Goal: Transaction & Acquisition: Purchase product/service

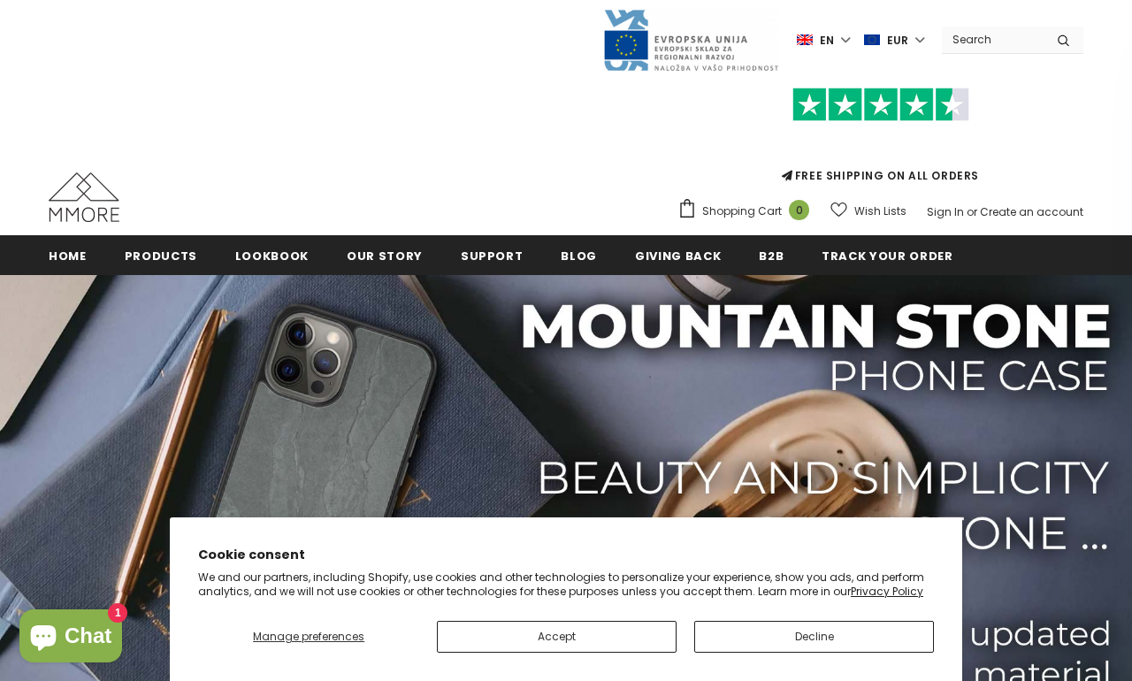
scroll to position [7, 0]
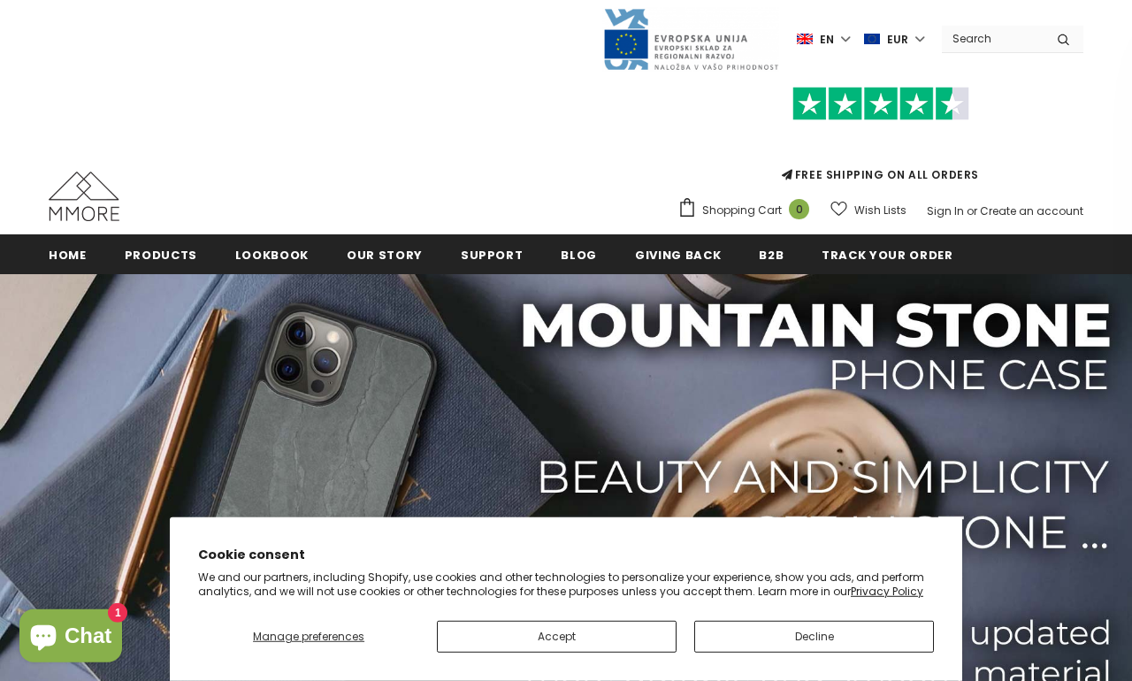
click at [910, 37] on label "EUR" at bounding box center [896, 39] width 65 height 27
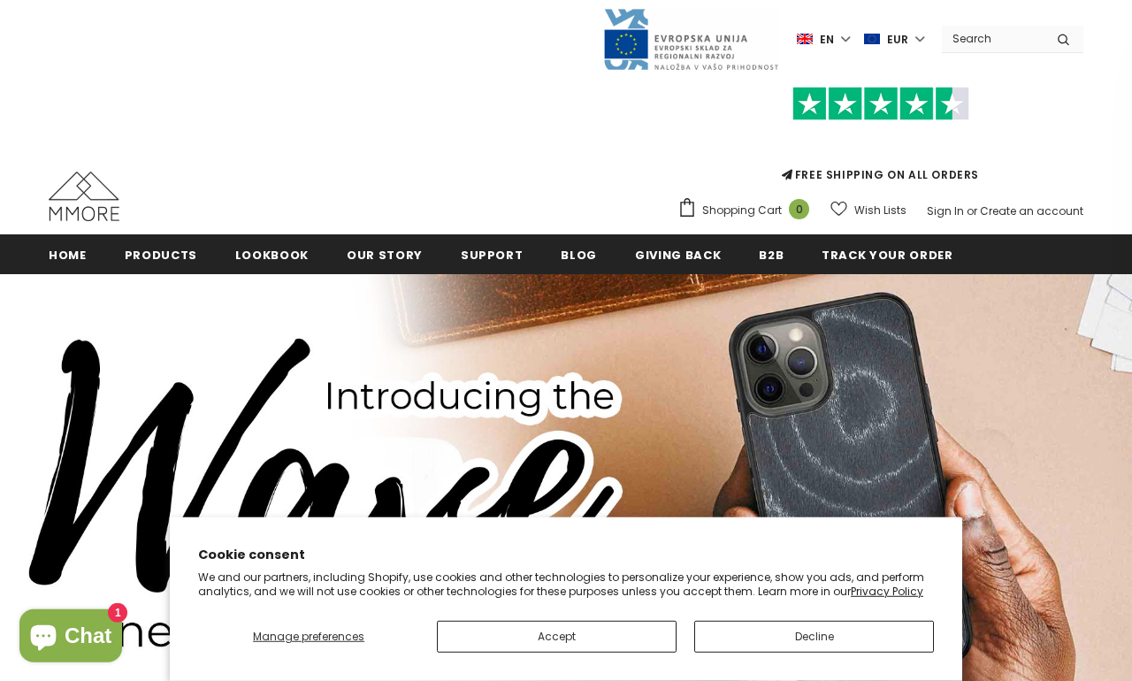
click at [844, 40] on label "en" at bounding box center [826, 39] width 58 height 27
click at [808, 95] on link "de" at bounding box center [810, 98] width 69 height 28
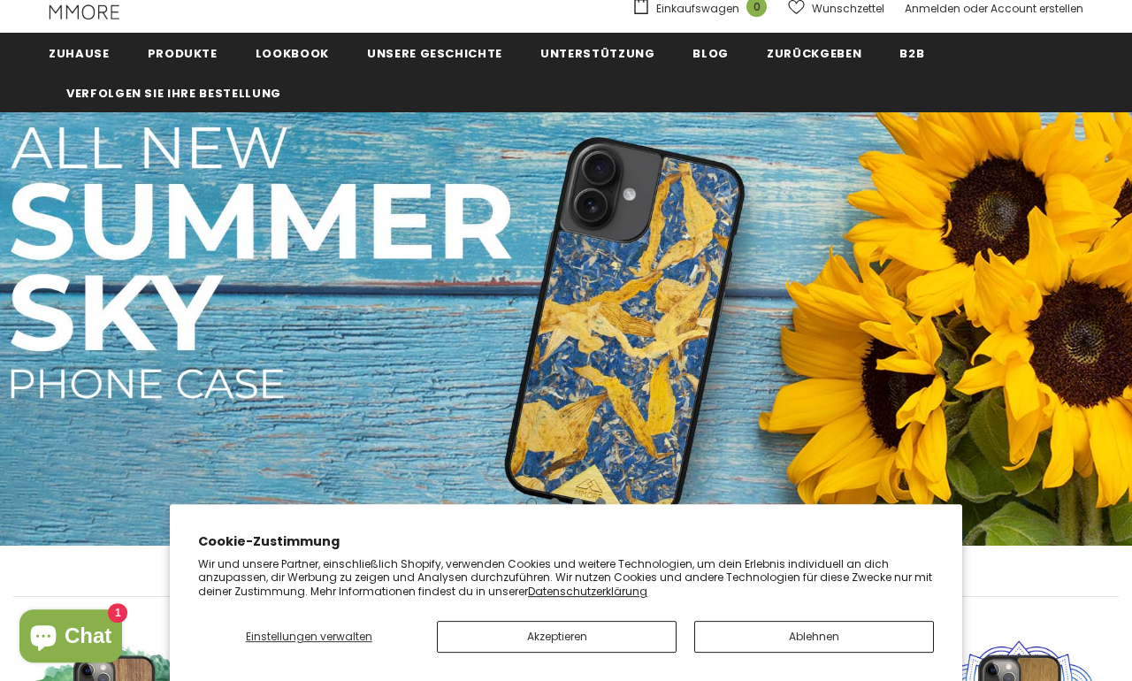
scroll to position [92, 0]
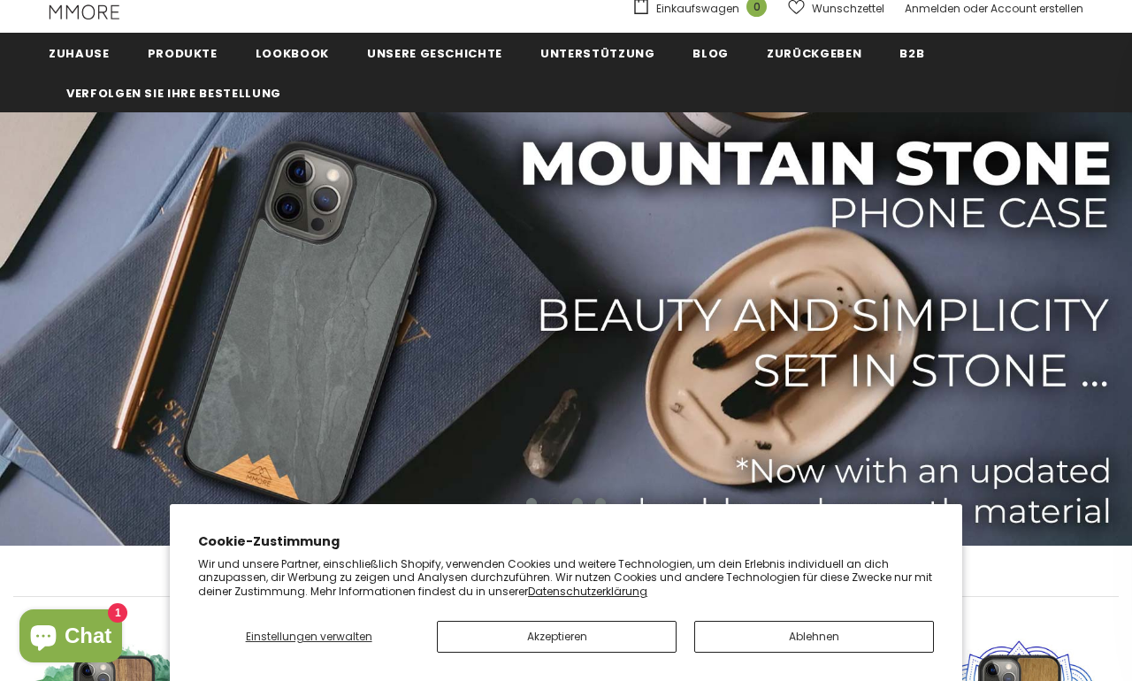
click at [806, 653] on button "Ablehnen" at bounding box center [814, 637] width 240 height 32
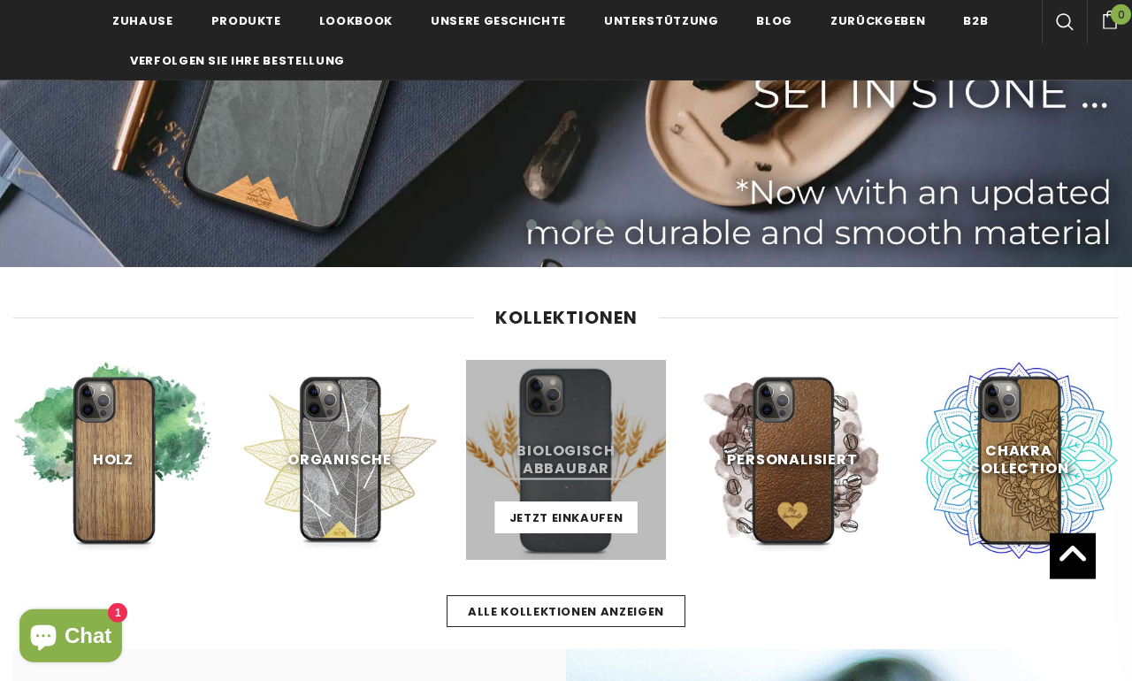
scroll to position [372, 0]
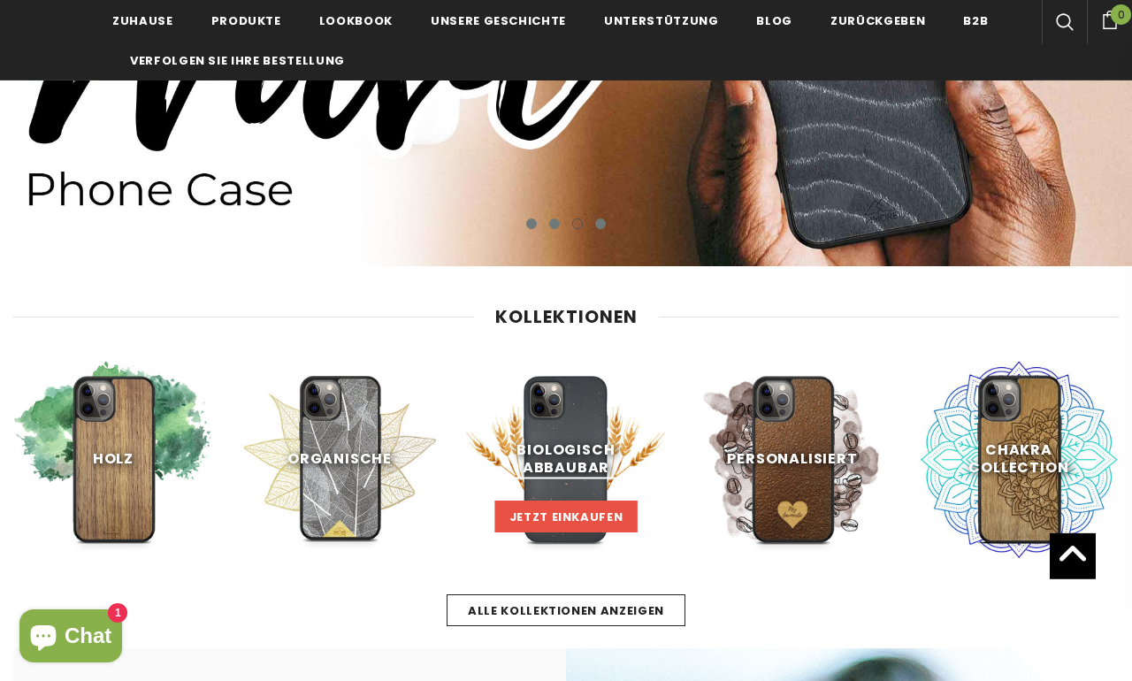
click at [556, 515] on span "Jetzt einkaufen" at bounding box center [567, 517] width 114 height 17
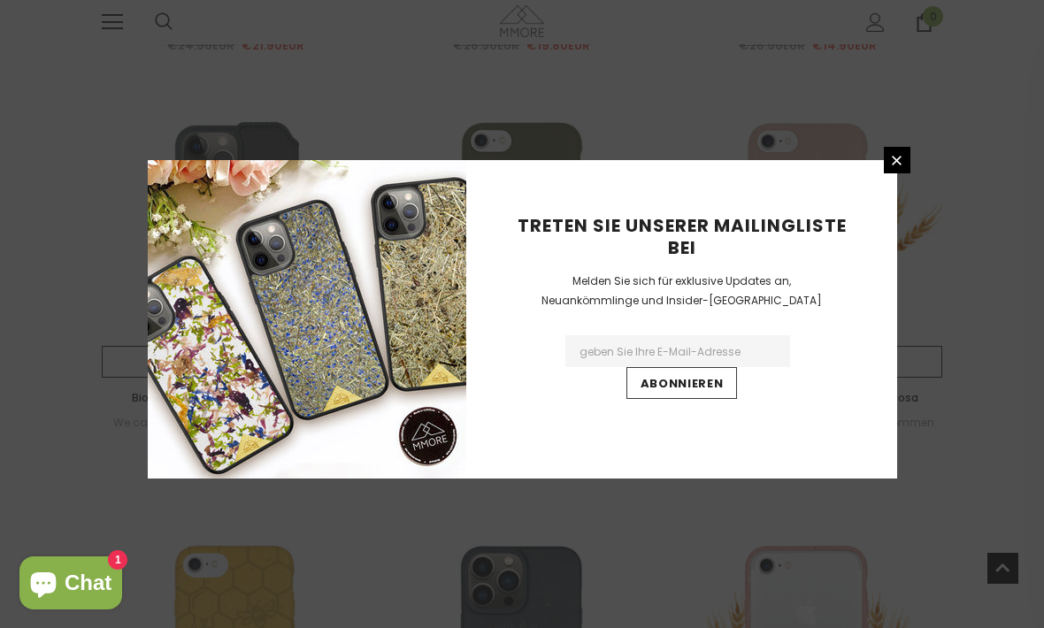
scroll to position [1389, 0]
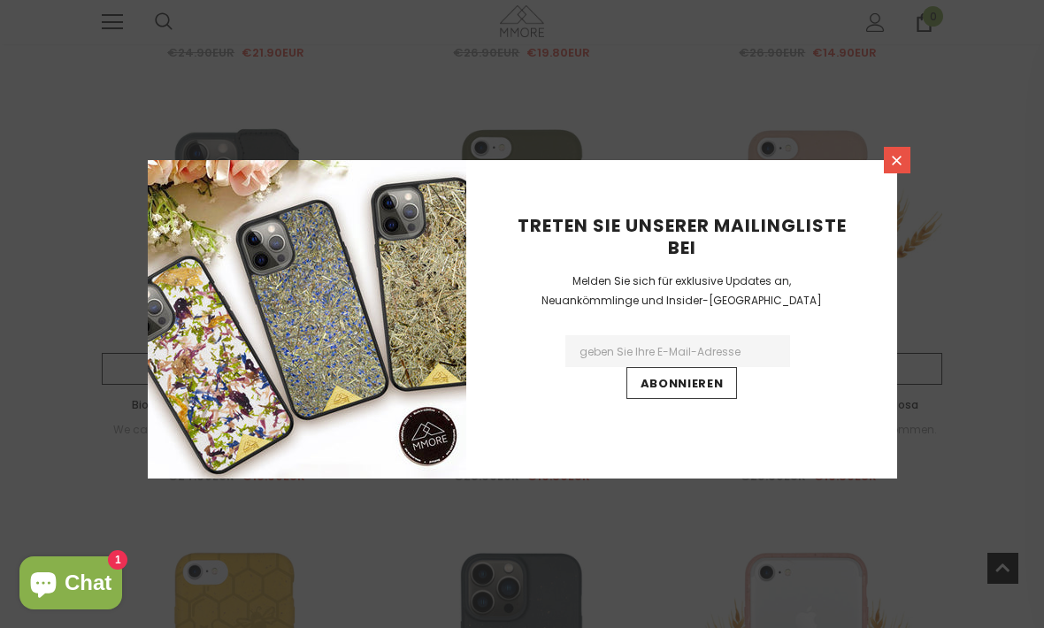
click at [905, 173] on link at bounding box center [897, 160] width 27 height 27
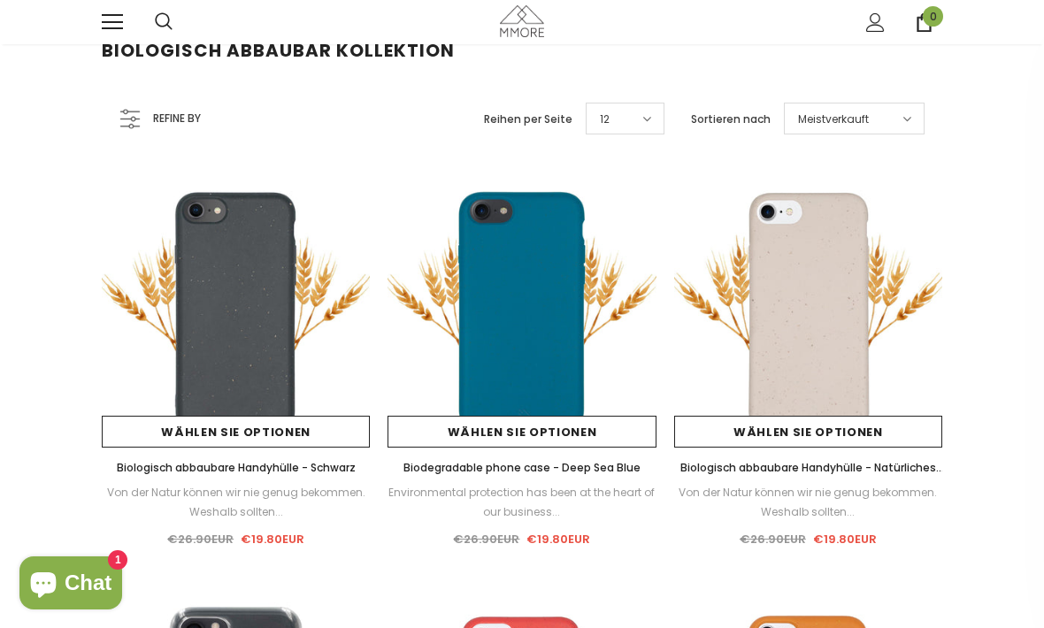
scroll to position [0, 0]
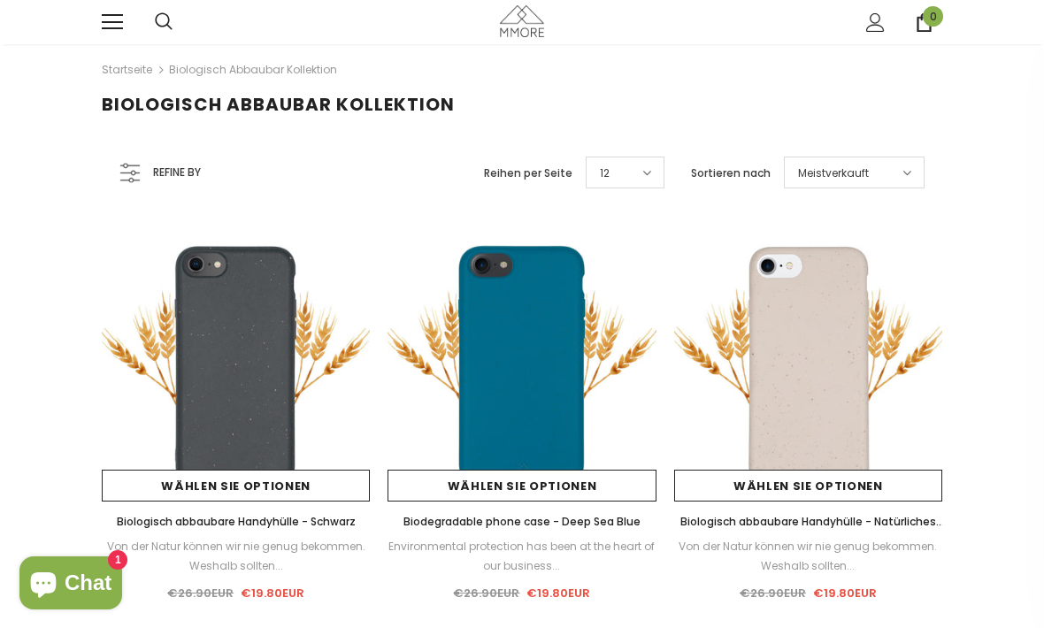
click at [134, 70] on link "Startseite" at bounding box center [127, 69] width 50 height 21
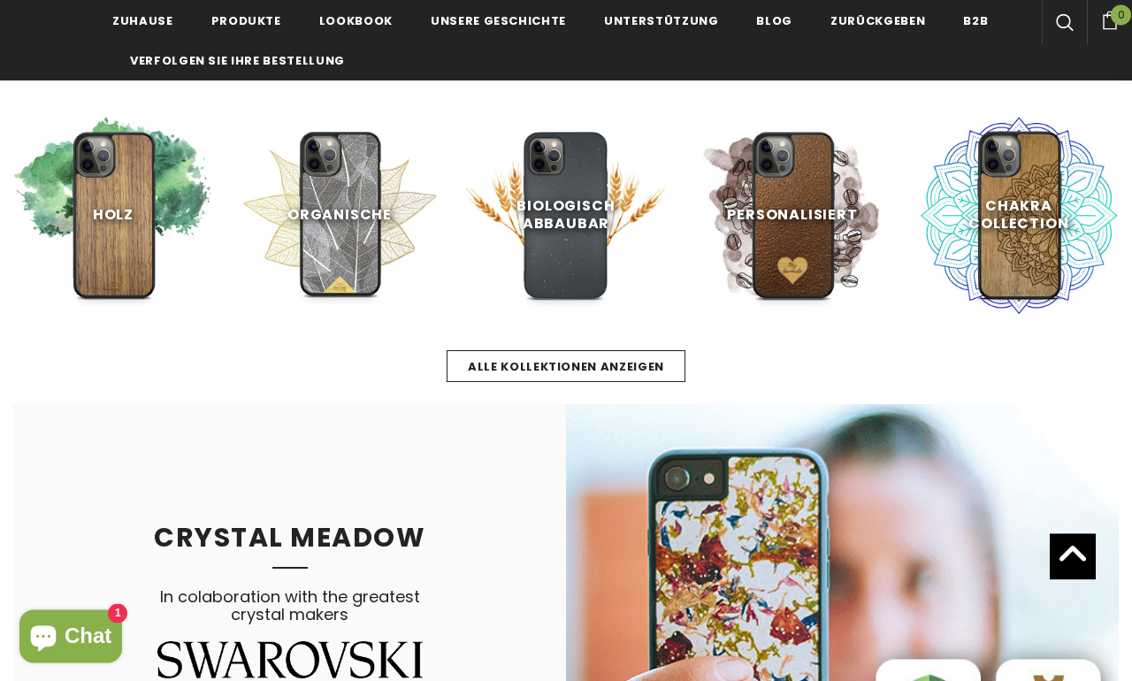
scroll to position [624, 0]
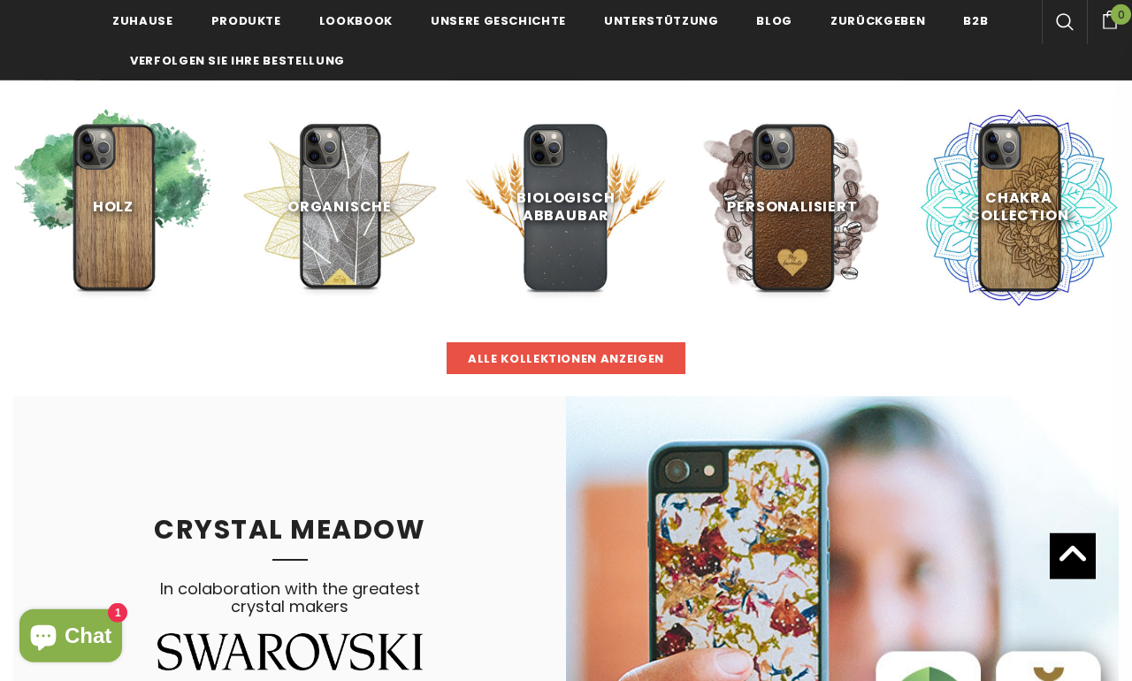
click at [581, 357] on span "Alle Kollektionen anzeigen" at bounding box center [566, 358] width 196 height 17
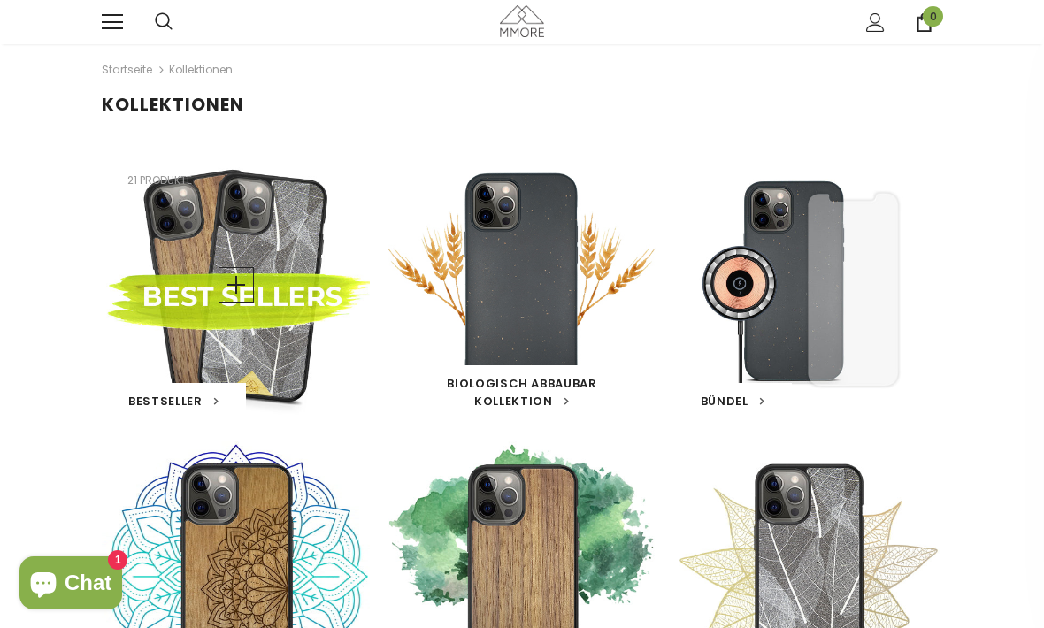
click at [197, 403] on span "Bestseller" at bounding box center [165, 401] width 74 height 17
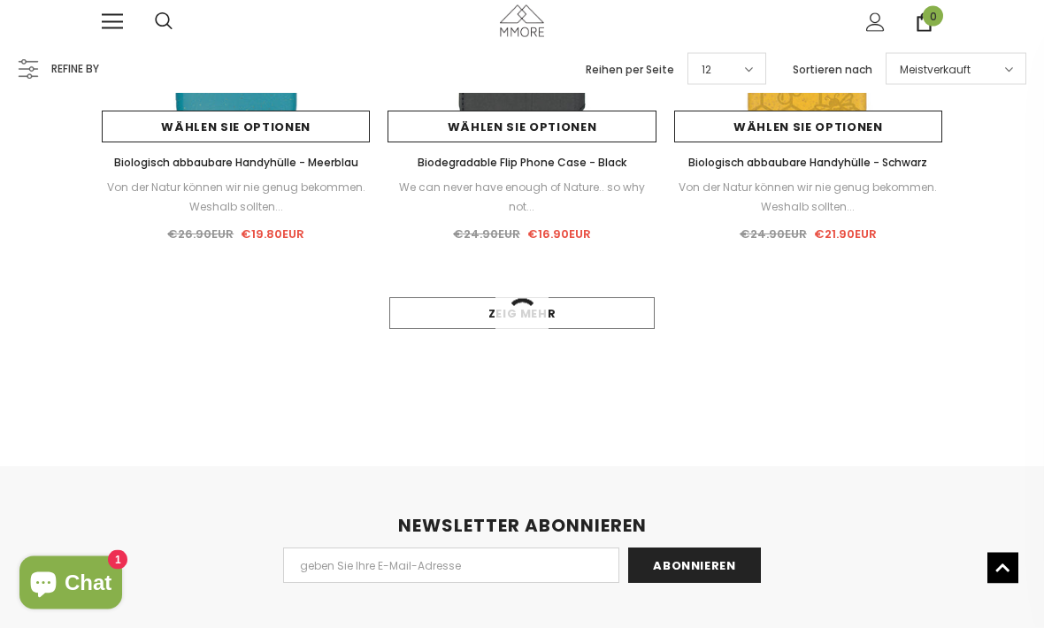
scroll to position [1631, 0]
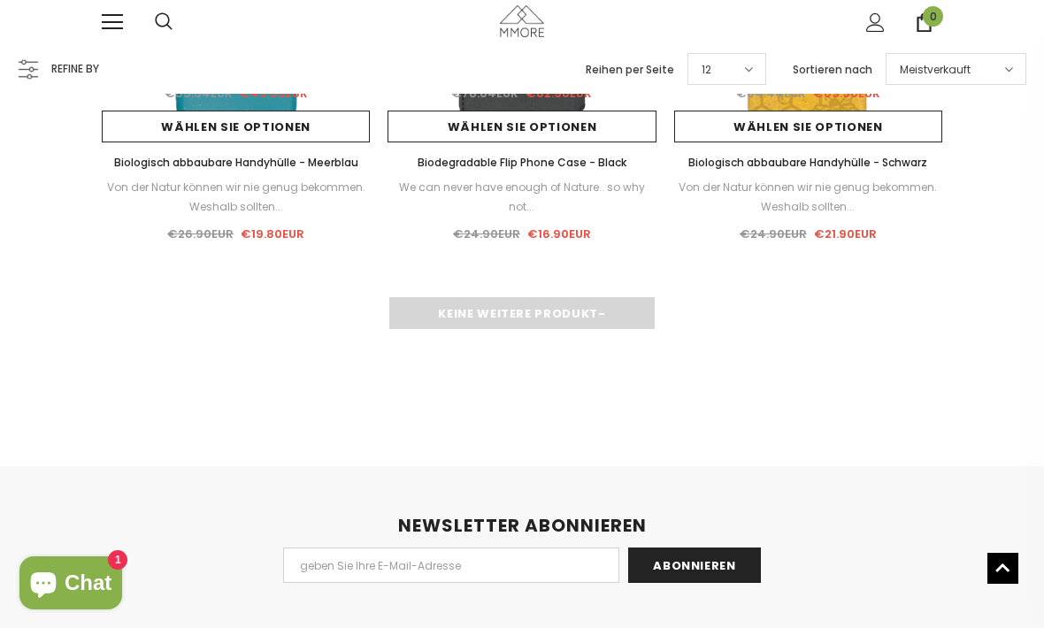
click at [493, 319] on div "Keine weitere Produkt-" at bounding box center [522, 313] width 840 height 32
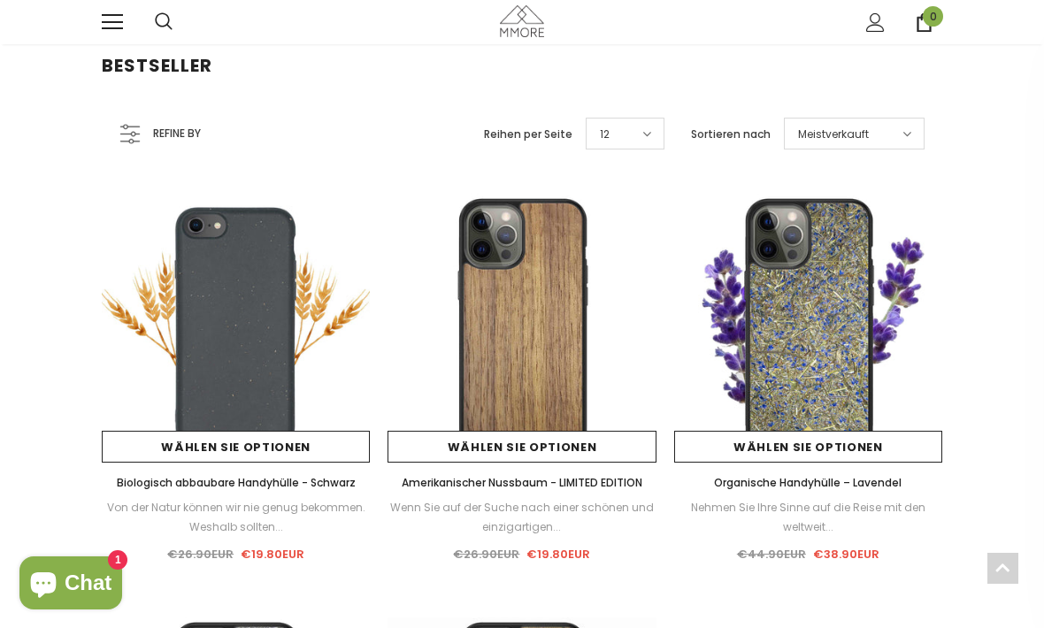
scroll to position [0, 0]
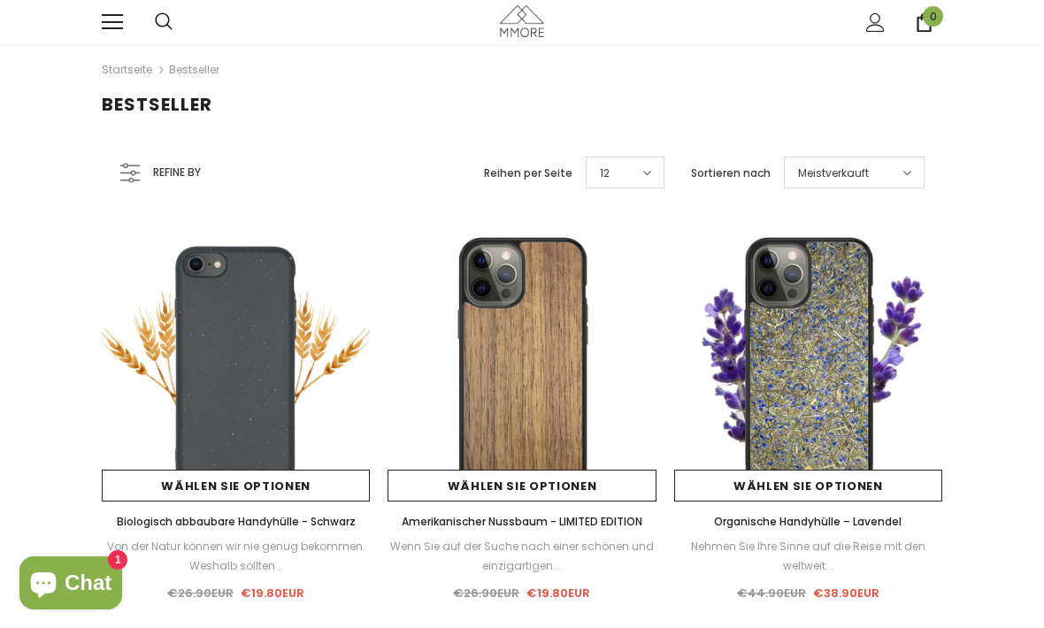
click at [111, 26] on link at bounding box center [112, 22] width 21 height 21
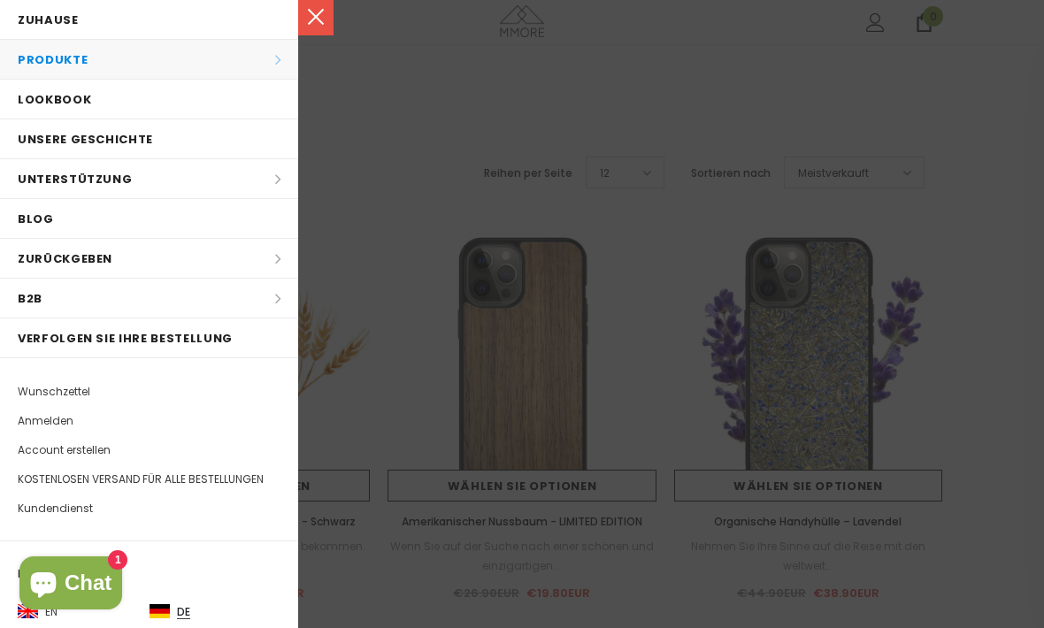
click at [101, 50] on li "Produkte Produkte Alle Produkte Alle Kollektion BUNDLES Organisch Kollektion Ho…" at bounding box center [149, 60] width 298 height 40
click at [267, 62] on li "Produkte Produkte Alle Produkte Alle Kollektion BUNDLES Organisch Kollektion Ho…" at bounding box center [149, 60] width 298 height 40
click at [278, 64] on li "Produkte Produkte Alle Produkte Alle Kollektion BUNDLES Organisch Kollektion Ho…" at bounding box center [149, 60] width 298 height 40
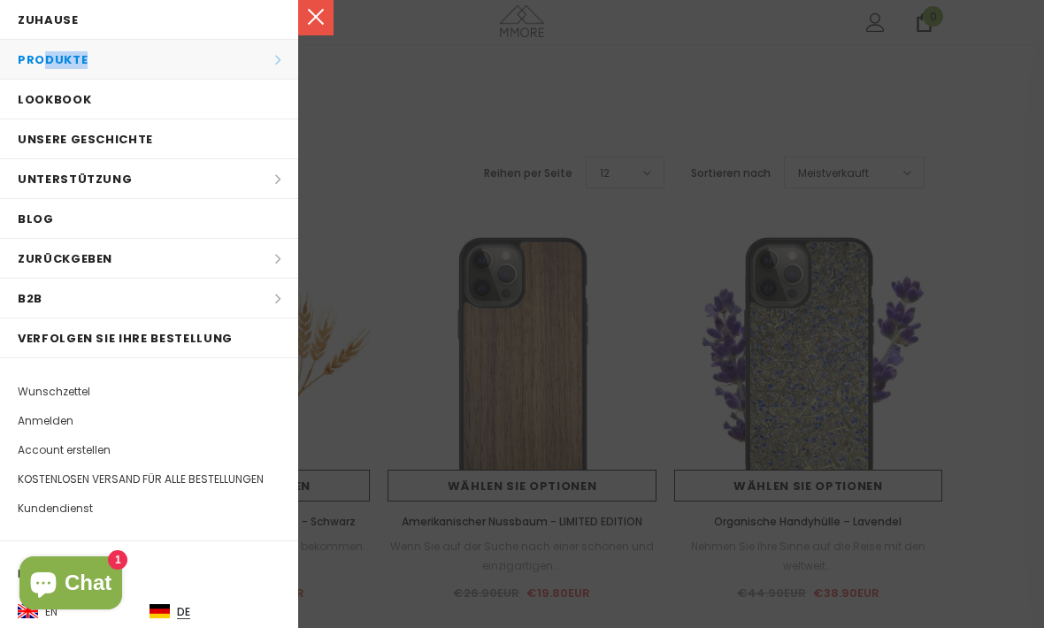
click at [278, 64] on li "Produkte Produkte Alle Produkte Alle Kollektion BUNDLES Organisch Kollektion Ho…" at bounding box center [149, 60] width 298 height 40
click at [509, 119] on div at bounding box center [522, 314] width 1044 height 628
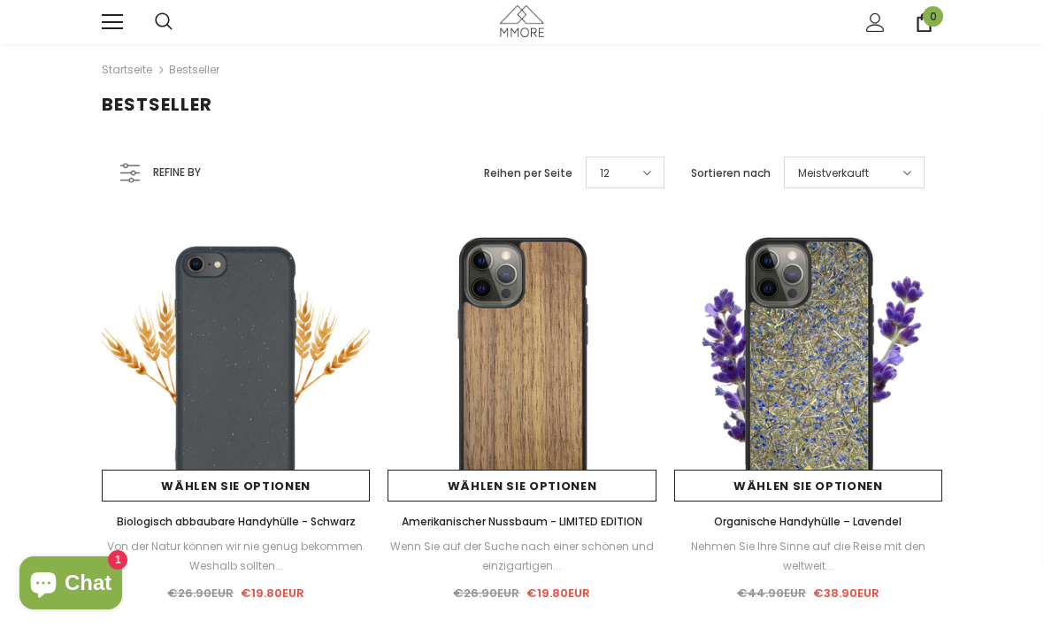
click at [517, 20] on img at bounding box center [522, 20] width 44 height 31
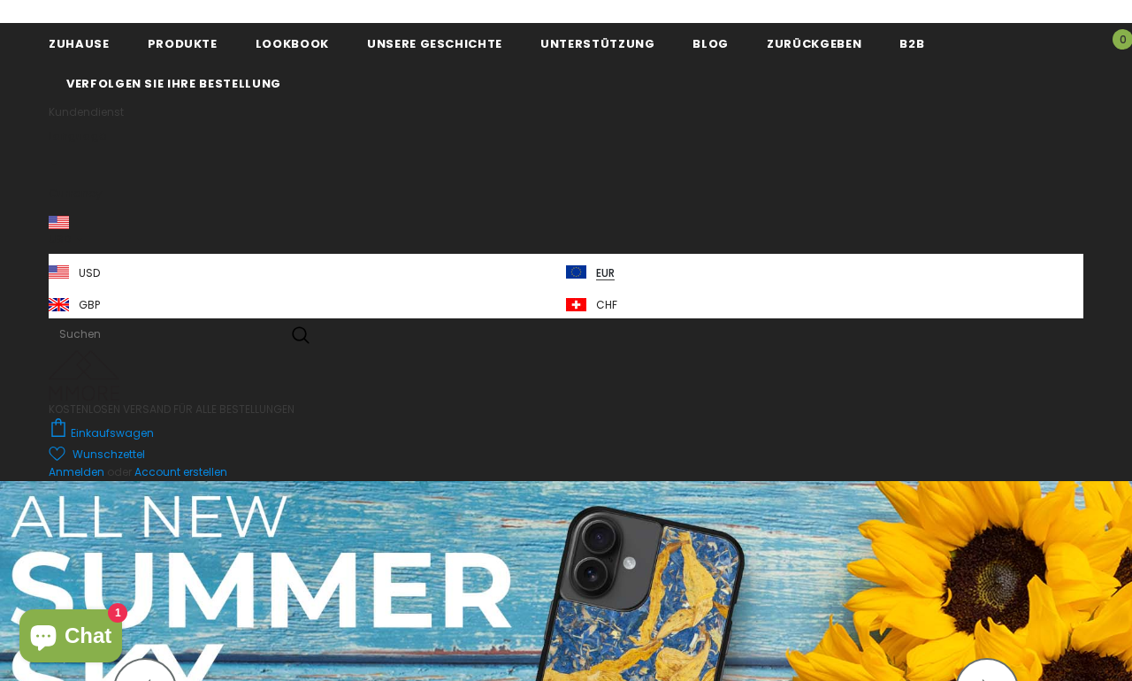
scroll to position [8, 0]
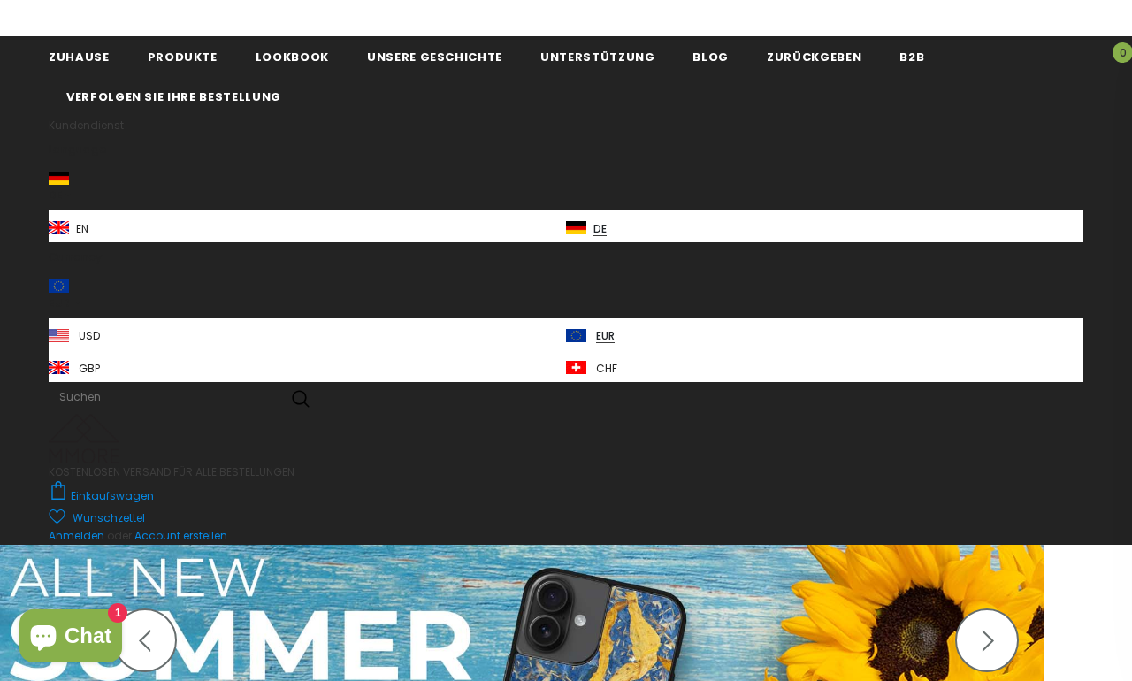
scroll to position [0, 0]
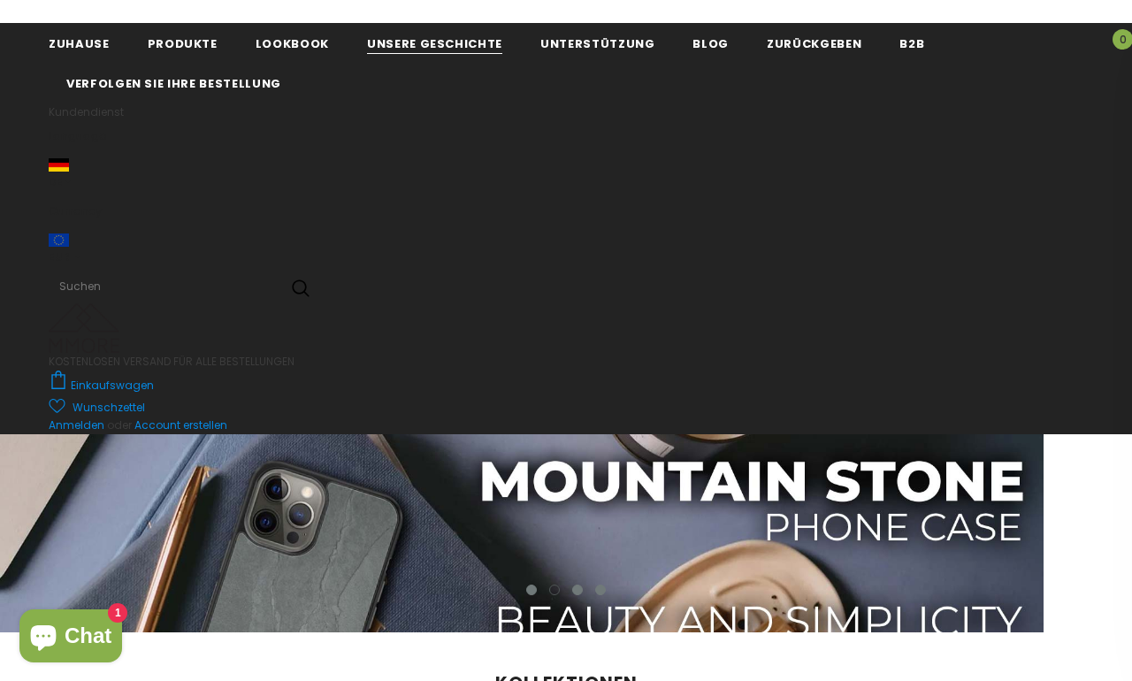
click at [430, 39] on span "Unsere Geschichte" at bounding box center [434, 43] width 135 height 17
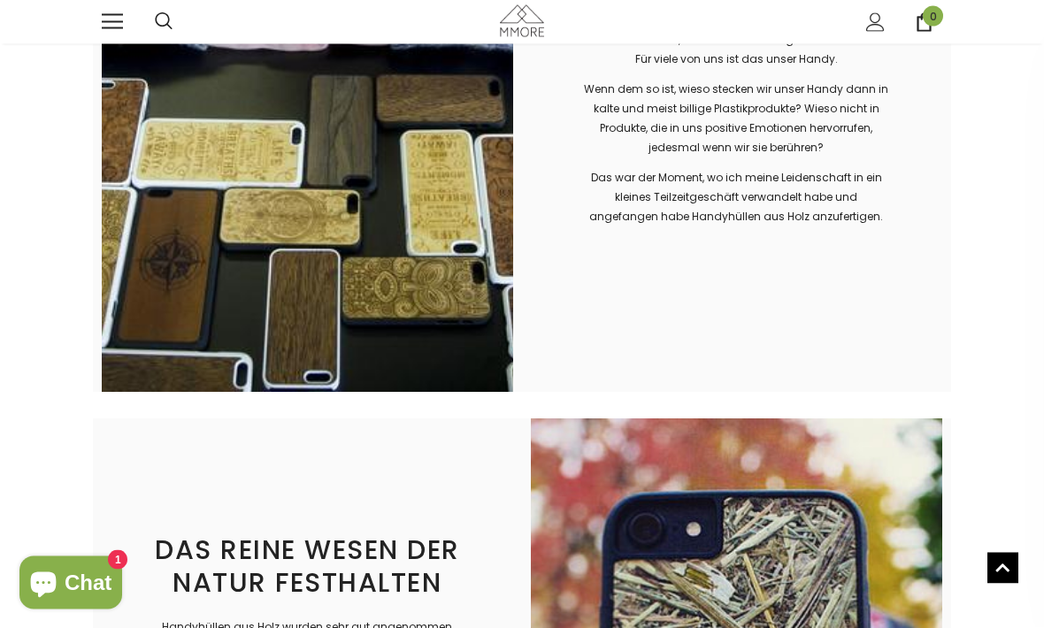
scroll to position [1383, 0]
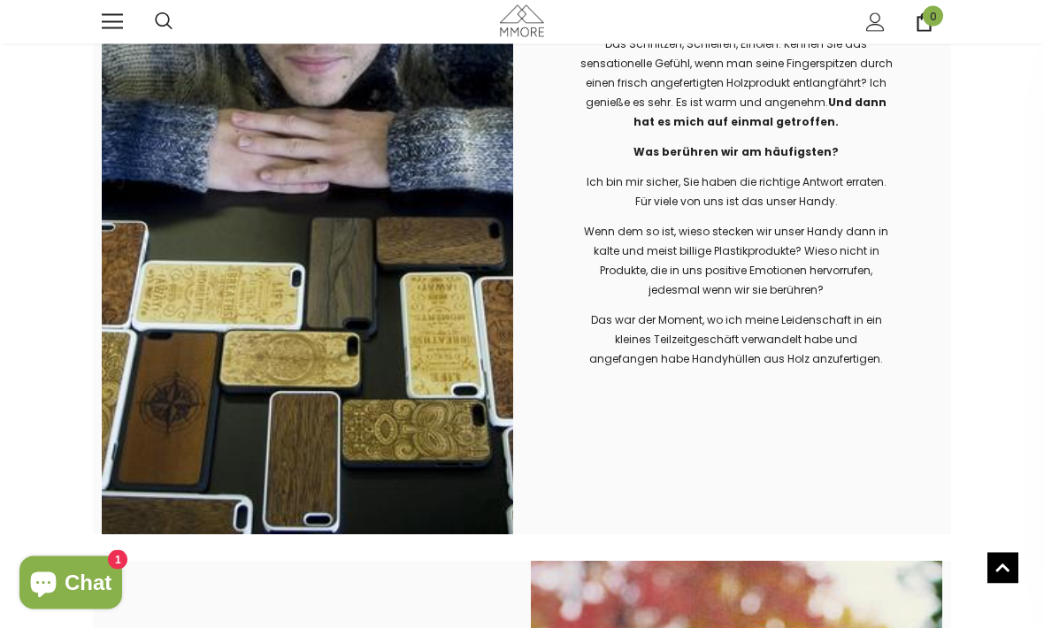
click at [95, 31] on div "im Trend dempus Probe" at bounding box center [522, 22] width 858 height 44
click at [109, 27] on link at bounding box center [112, 22] width 21 height 21
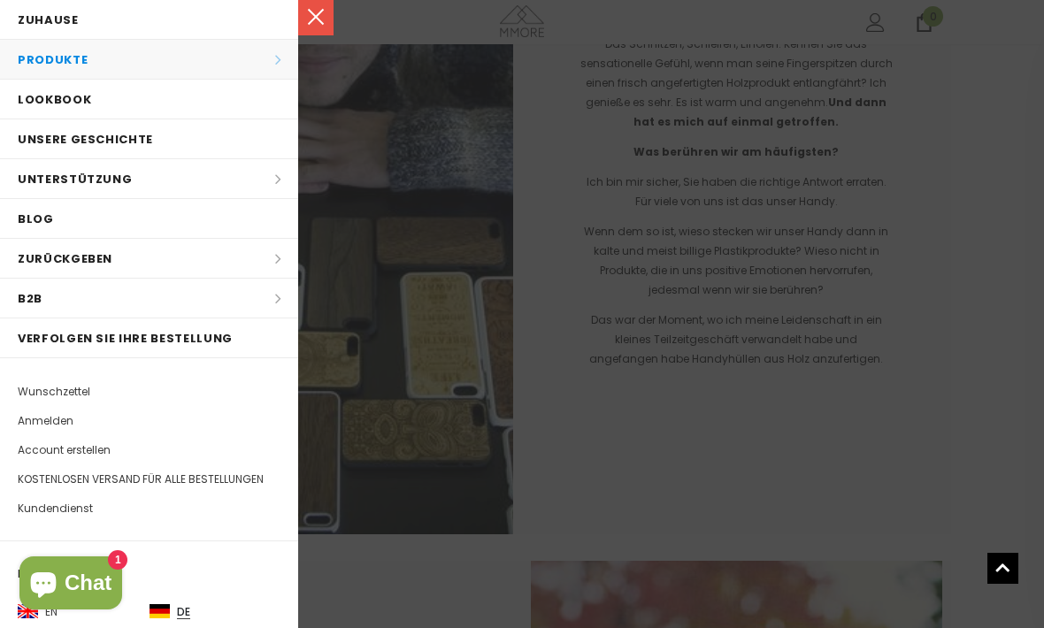
click at [120, 56] on li "Produkte Produkte Alle Produkte Alle Kollektion BUNDLES Organisch Kollektion Ho…" at bounding box center [149, 60] width 298 height 40
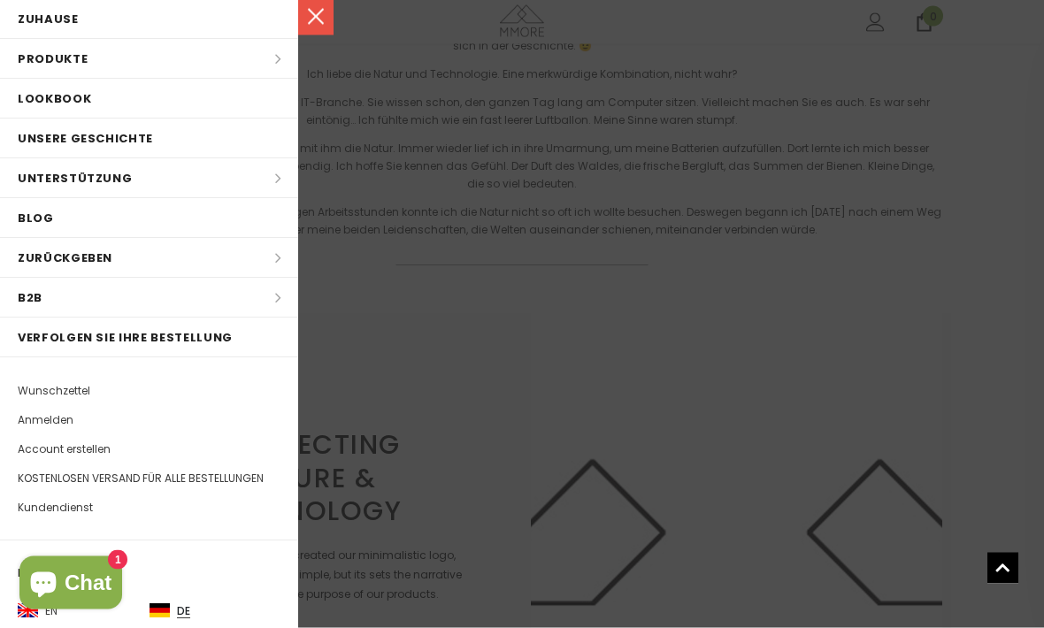
scroll to position [0, 0]
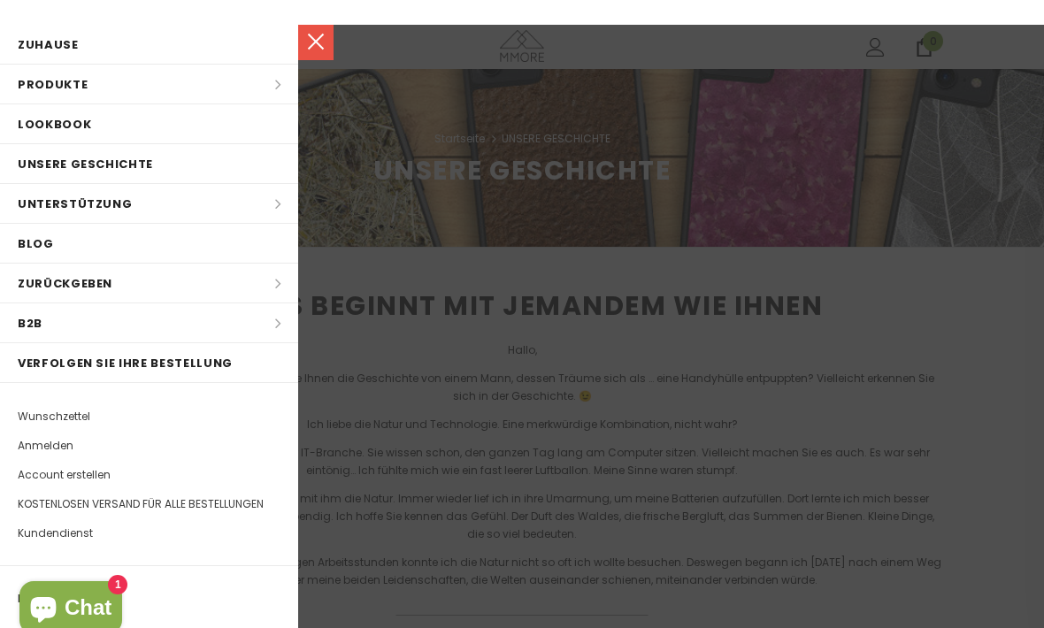
click at [440, 133] on div at bounding box center [522, 314] width 1044 height 628
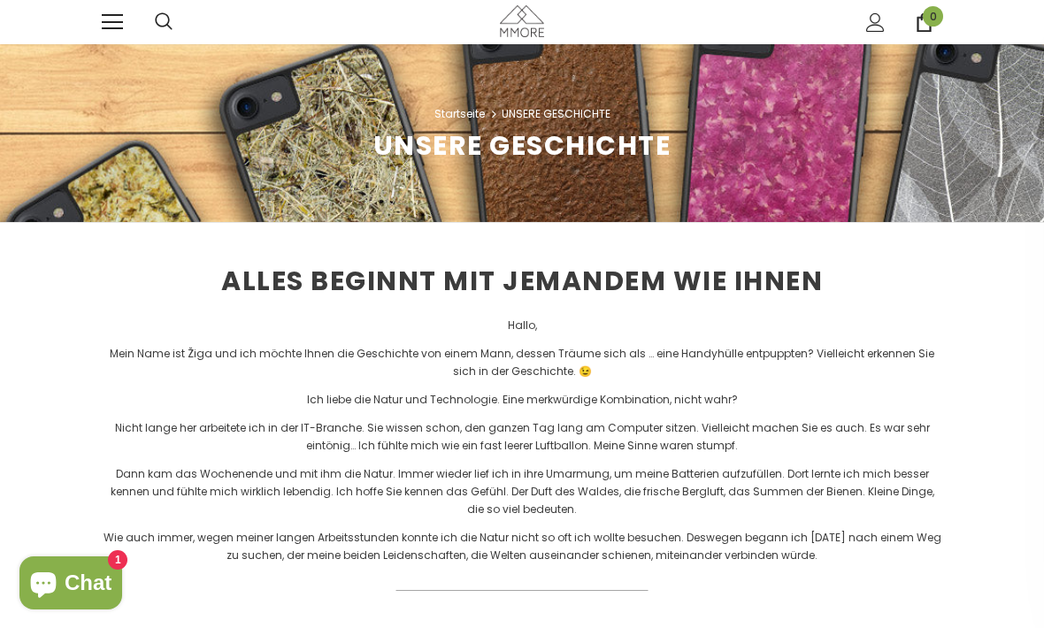
click at [510, 38] on div at bounding box center [521, 21] width 53 height 35
click at [507, 24] on img at bounding box center [522, 20] width 44 height 31
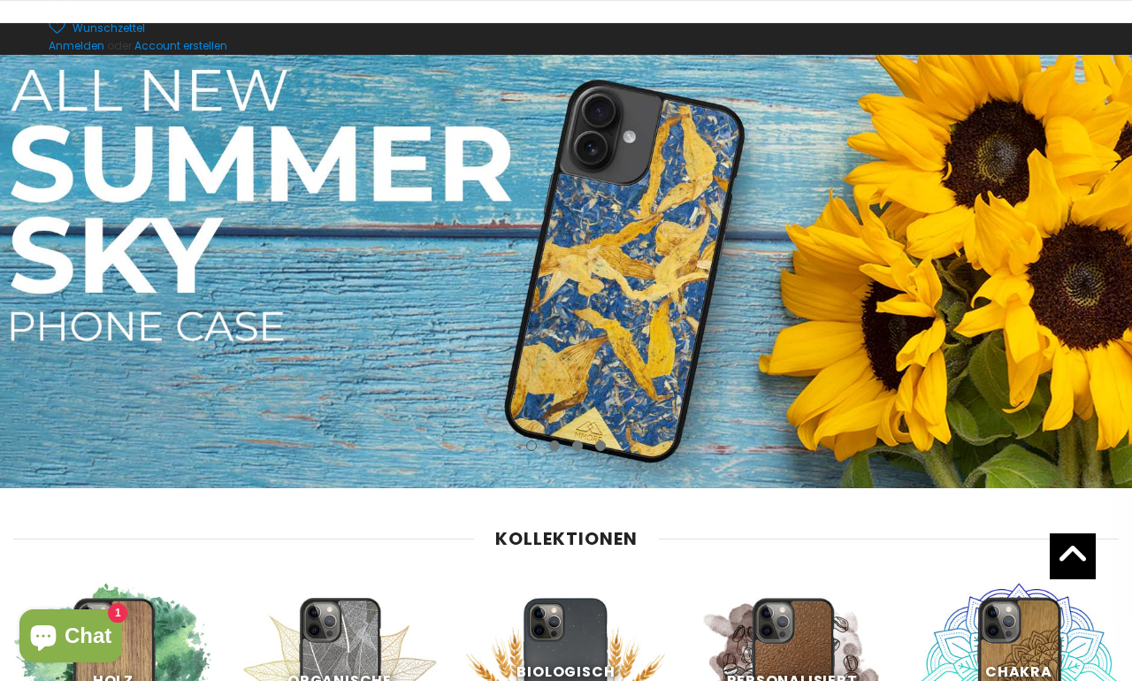
scroll to position [472, 0]
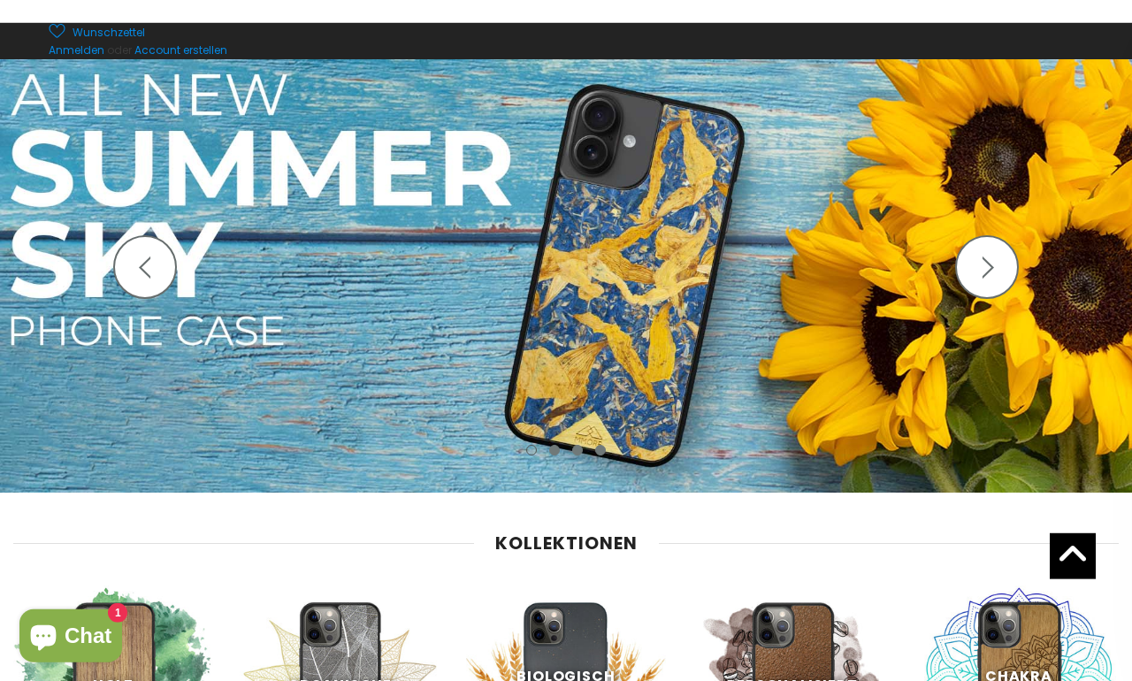
click at [568, 422] on img at bounding box center [566, 276] width 1132 height 434
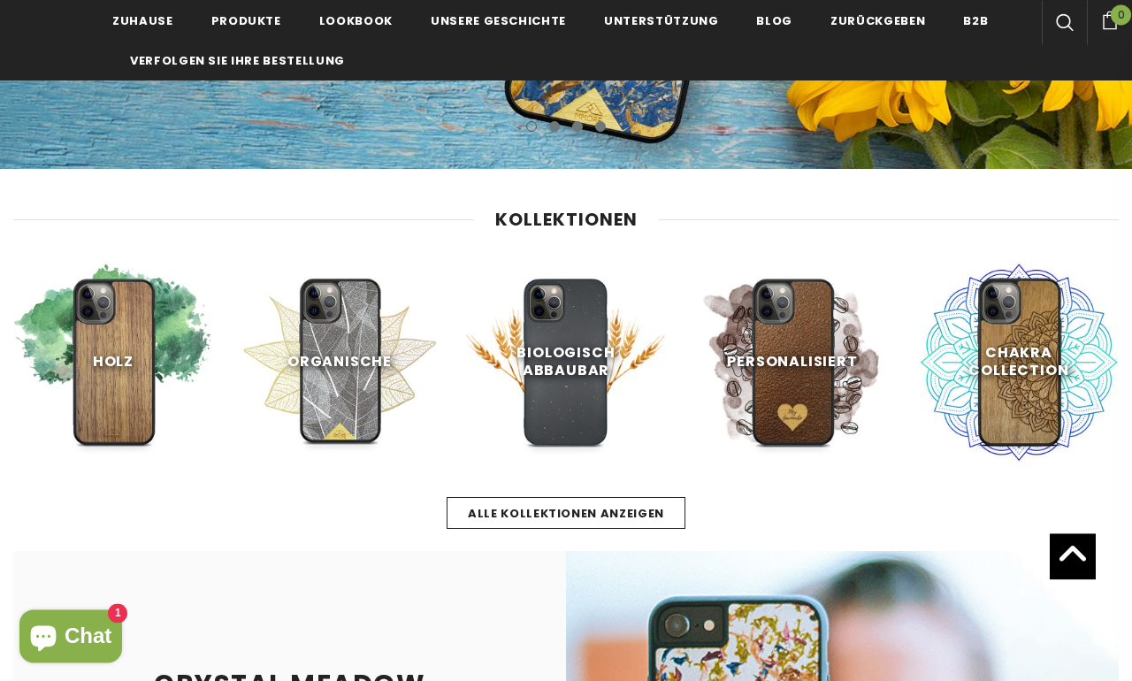
scroll to position [492, 0]
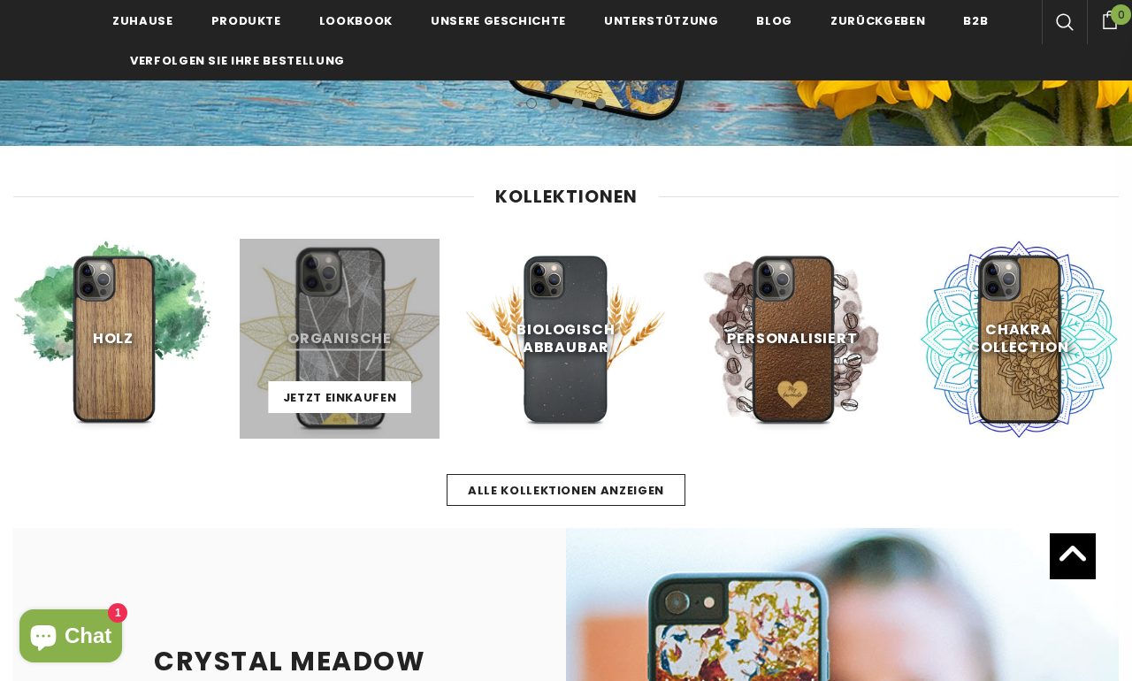
click at [385, 361] on link at bounding box center [340, 339] width 200 height 200
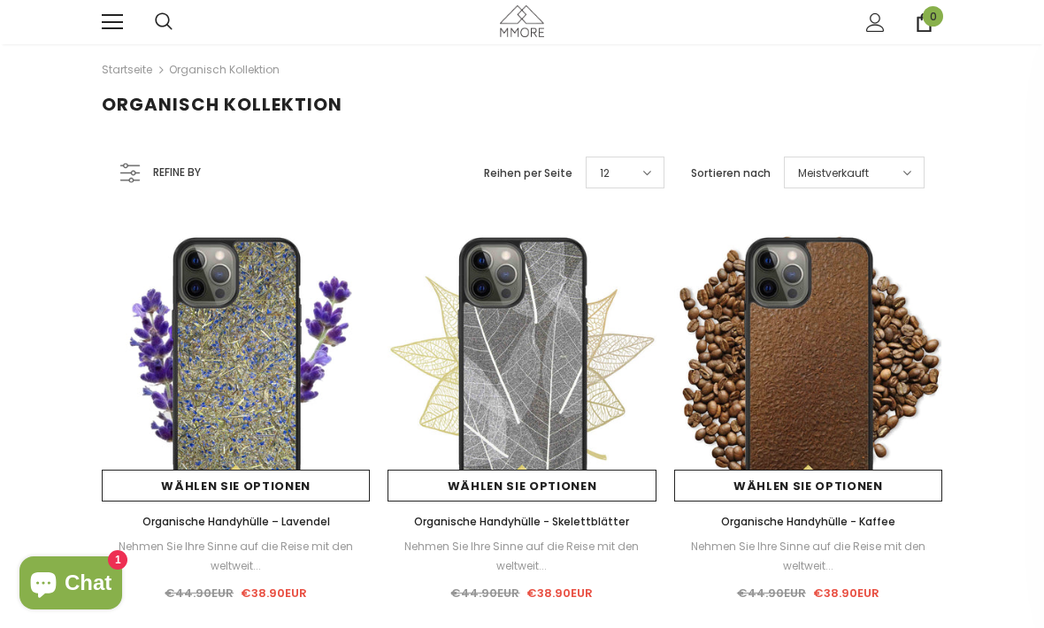
click at [142, 73] on link "Startseite" at bounding box center [127, 69] width 50 height 21
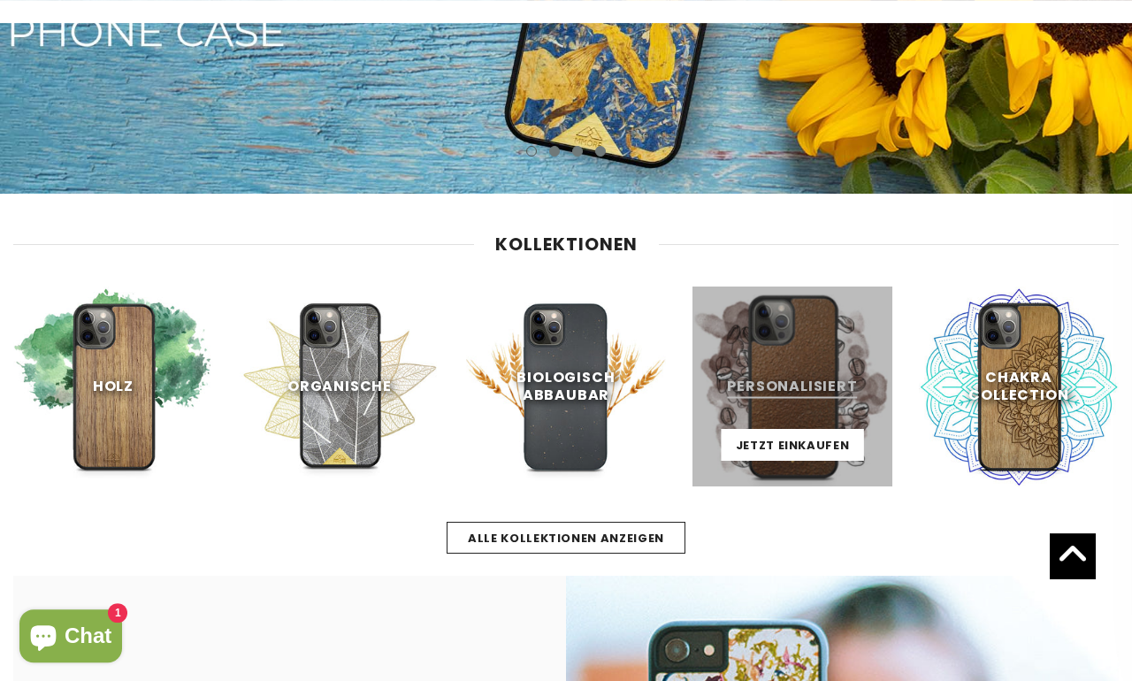
scroll to position [771, 0]
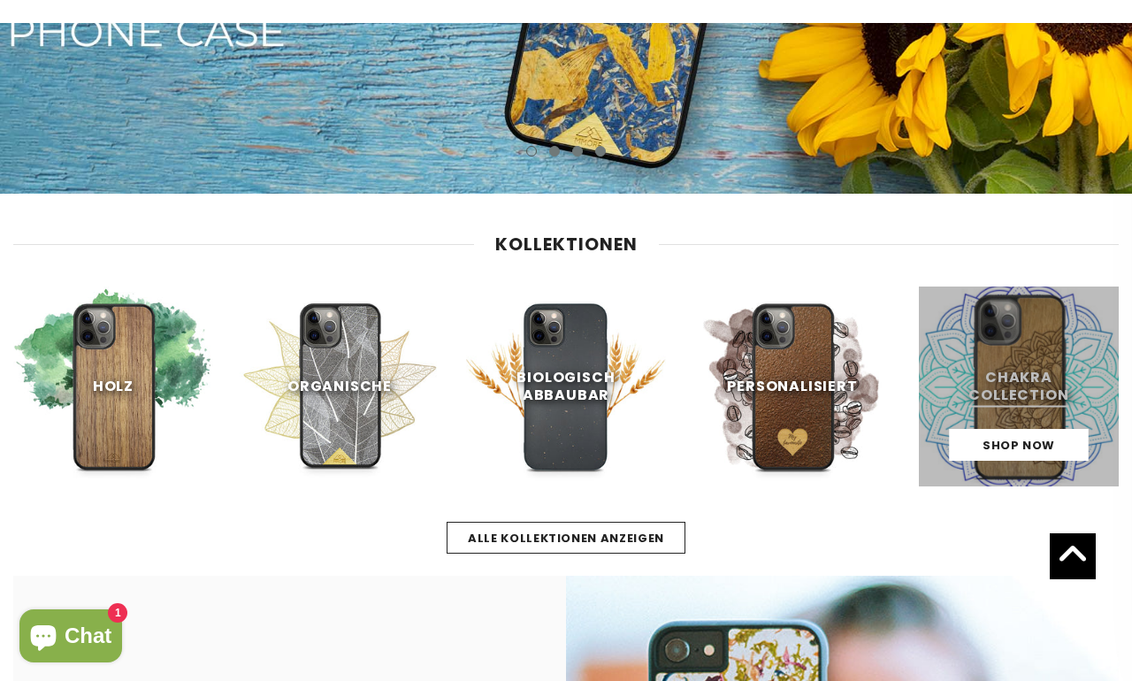
click at [1034, 365] on link at bounding box center [1019, 387] width 200 height 200
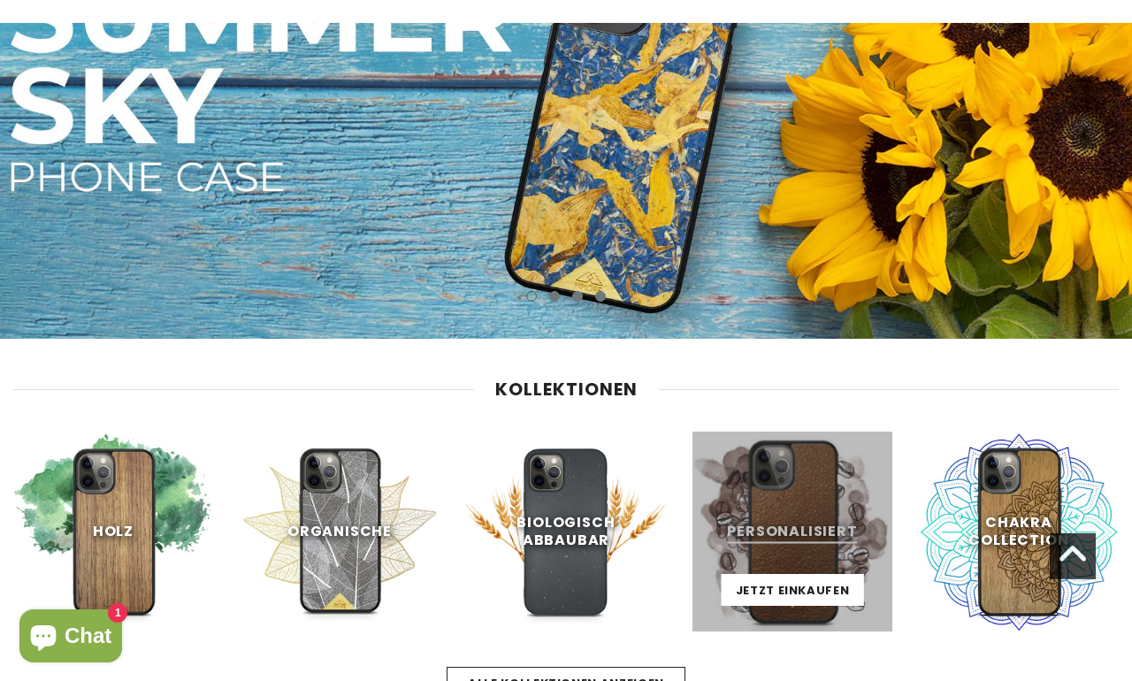
scroll to position [624, 0]
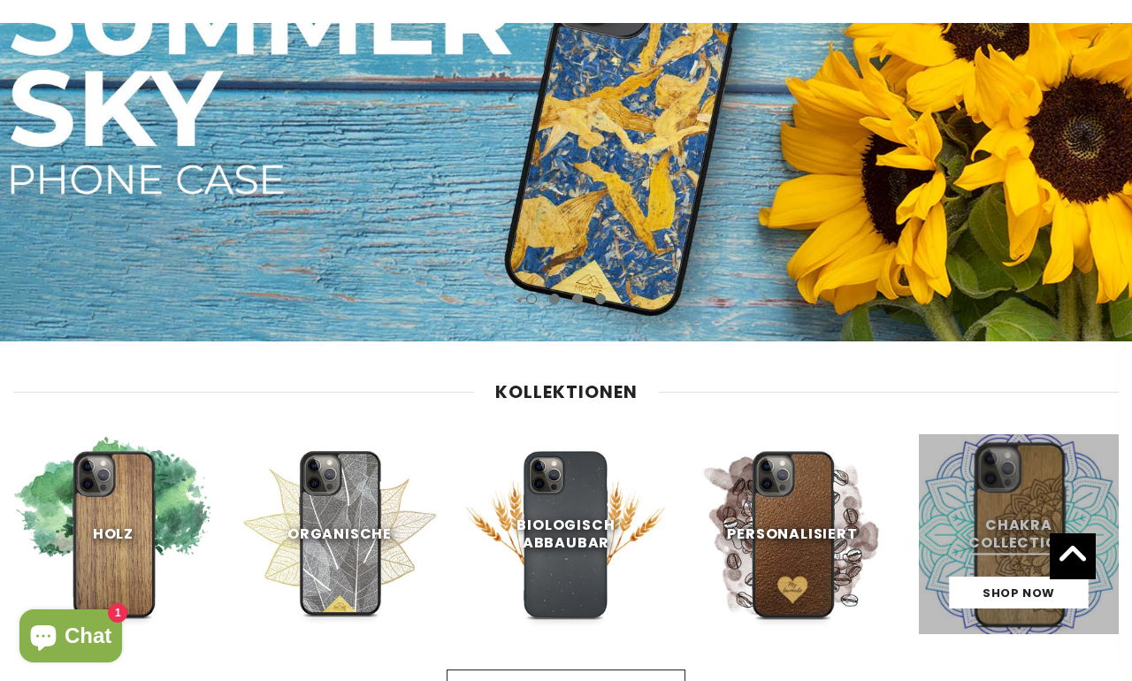
click at [995, 503] on link at bounding box center [1019, 534] width 200 height 200
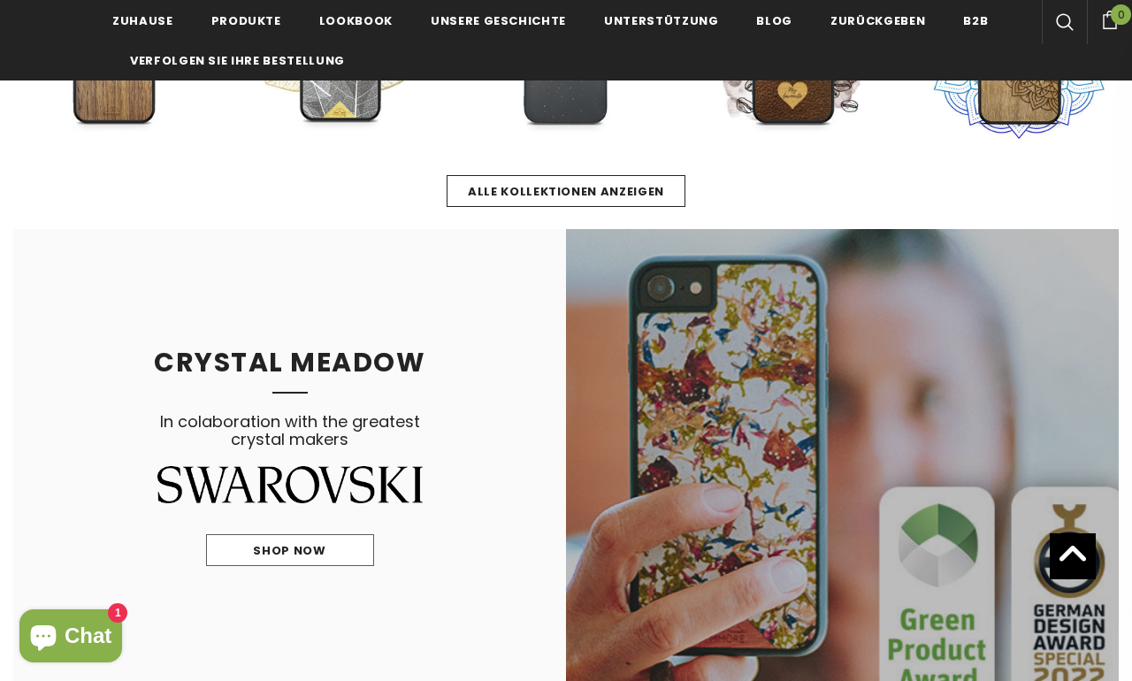
scroll to position [556, 0]
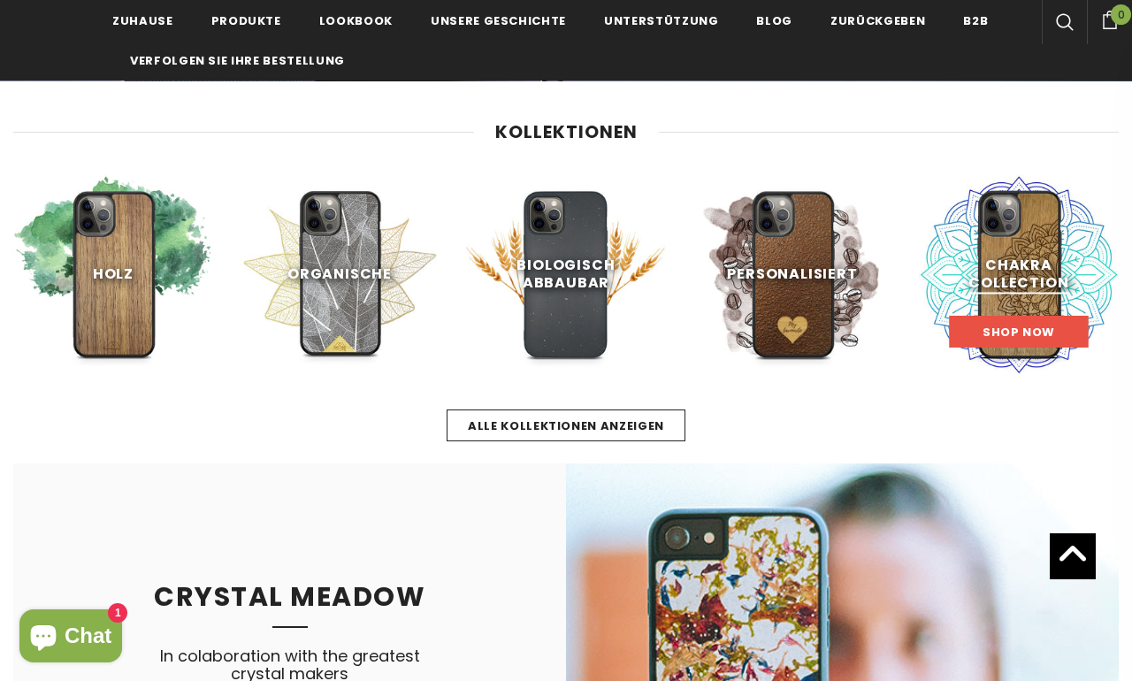
click at [1011, 325] on span "Shop Now" at bounding box center [1019, 332] width 73 height 17
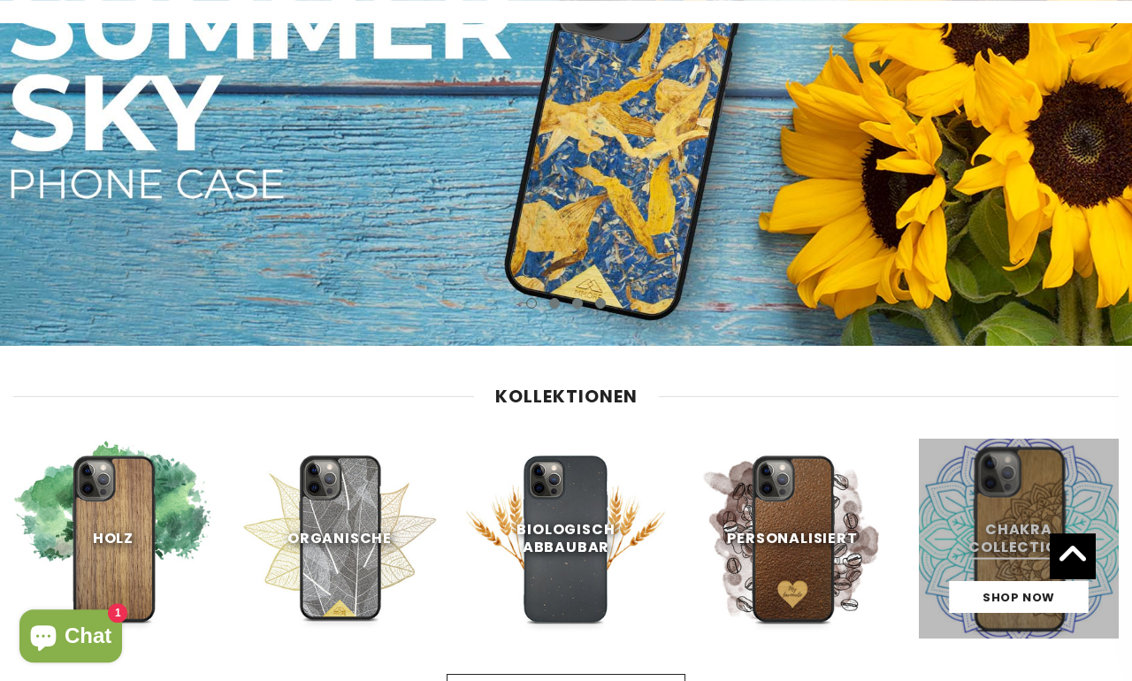
scroll to position [669, 0]
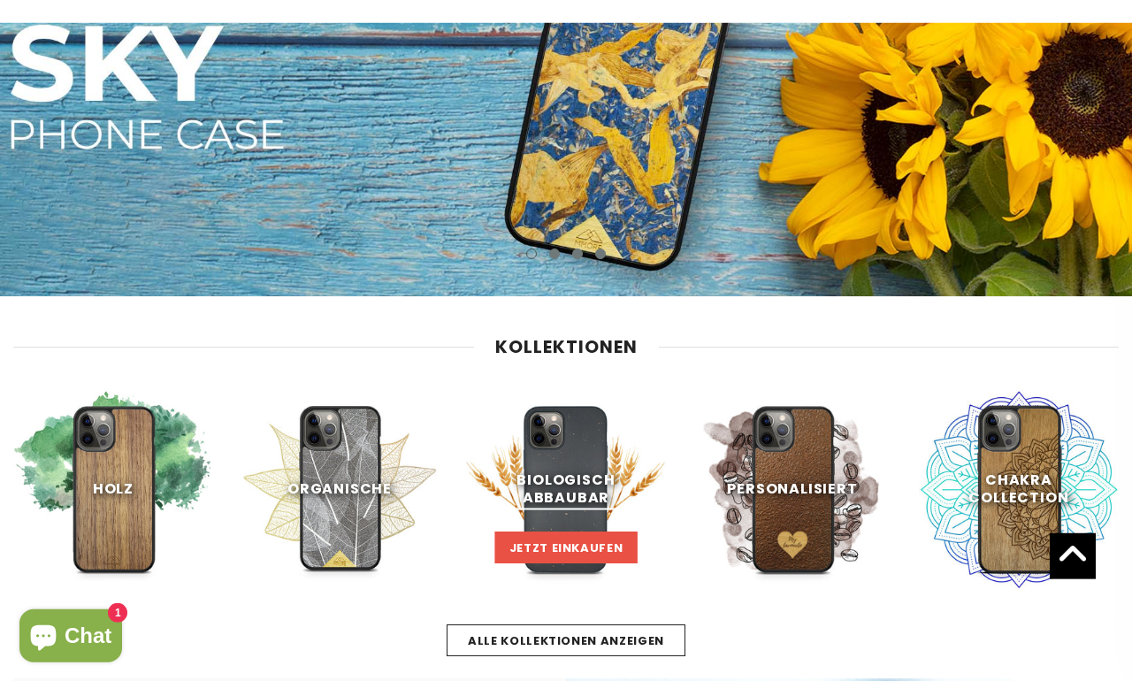
click at [584, 548] on span "Jetzt einkaufen" at bounding box center [567, 548] width 114 height 17
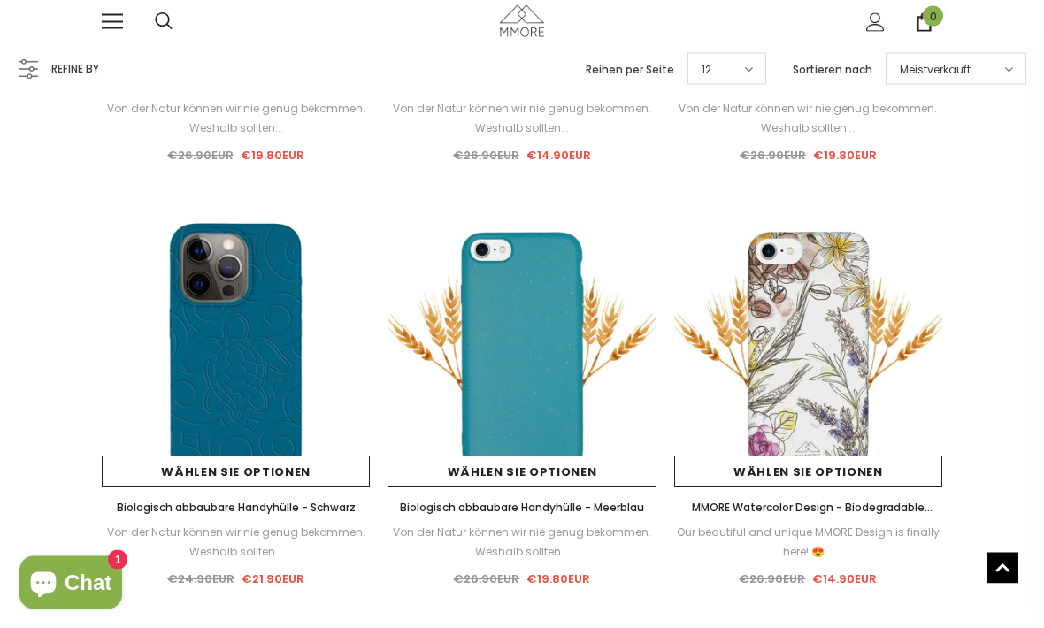
scroll to position [863, 0]
click at [254, 386] on img at bounding box center [236, 353] width 268 height 268
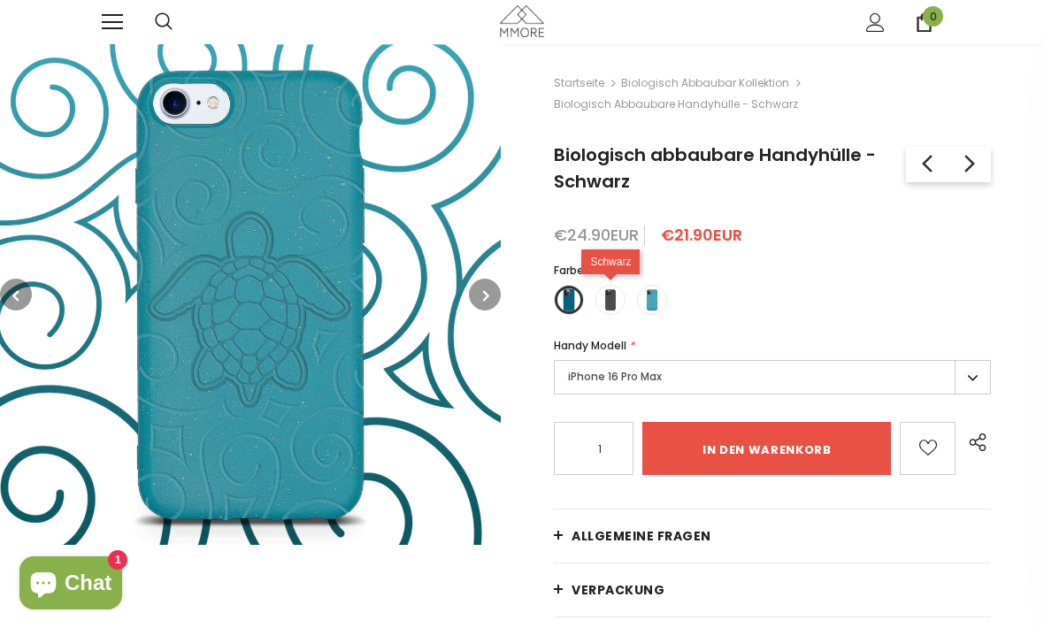
click at [613, 306] on span at bounding box center [610, 299] width 23 height 23
click at [0, 0] on input "radio" at bounding box center [0, 0] width 0 height 0
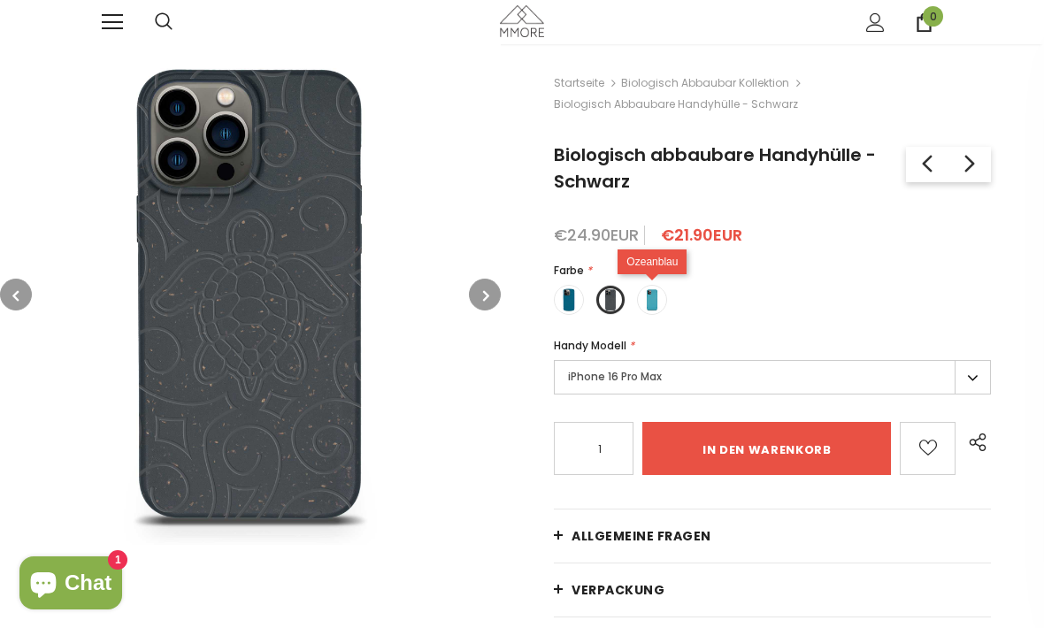
click at [644, 298] on span at bounding box center [652, 299] width 23 height 23
click at [0, 0] on input "radio" at bounding box center [0, 0] width 0 height 0
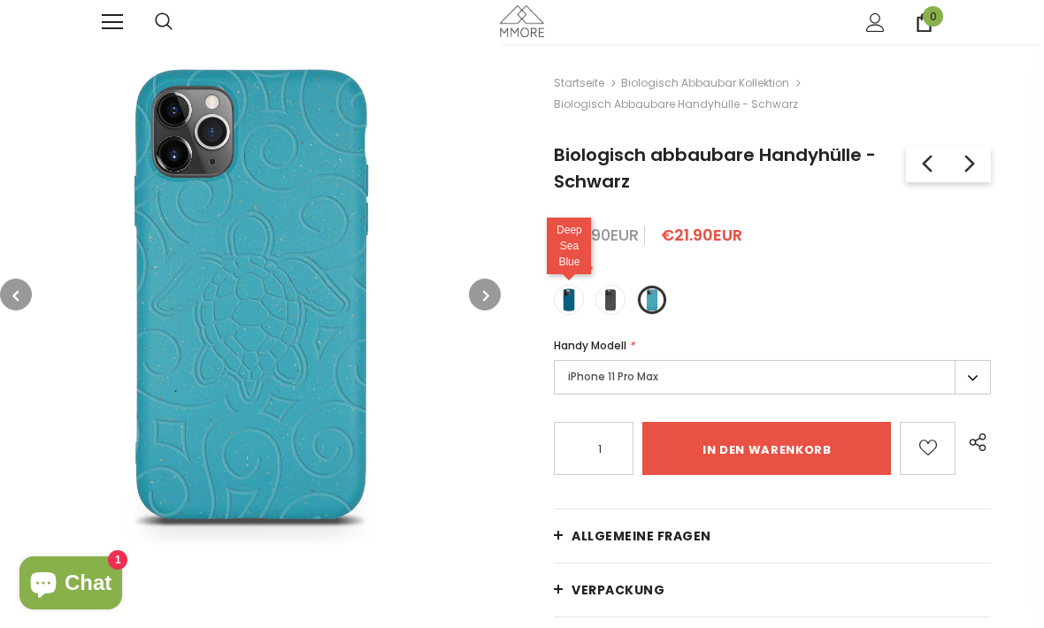
click at [560, 295] on span at bounding box center [568, 299] width 23 height 23
click at [0, 0] on input "radio" at bounding box center [0, 0] width 0 height 0
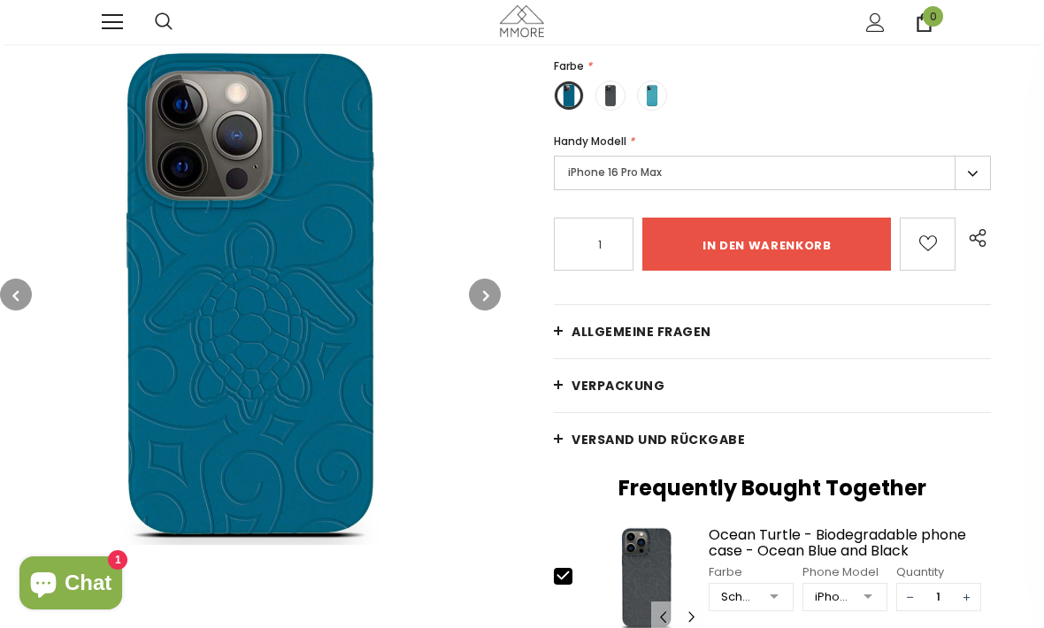
scroll to position [213, 0]
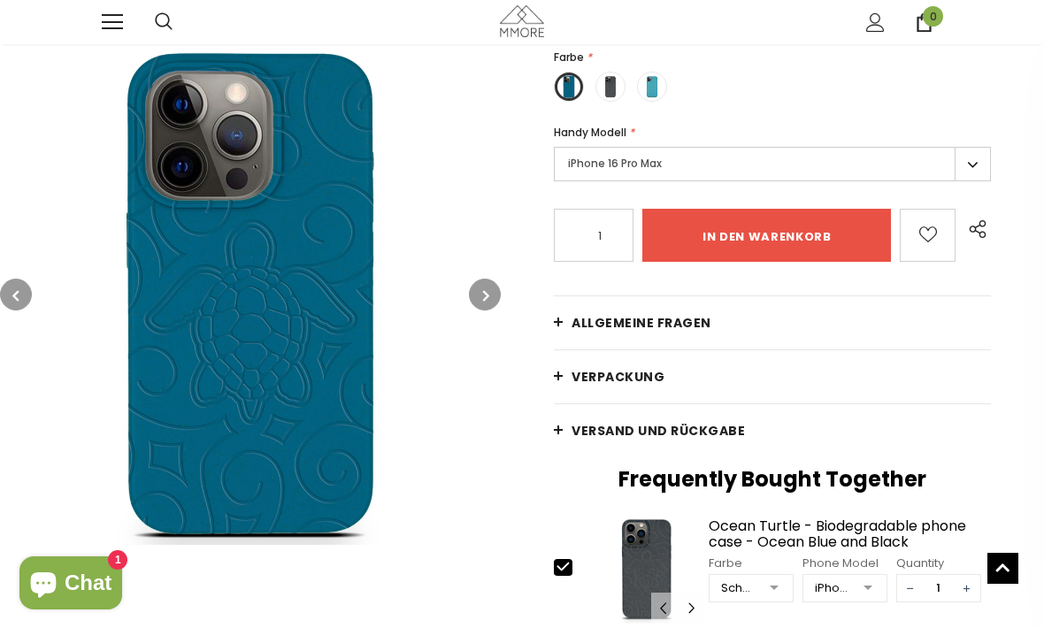
click at [558, 426] on link "Versand und Rückgabe" at bounding box center [772, 430] width 437 height 53
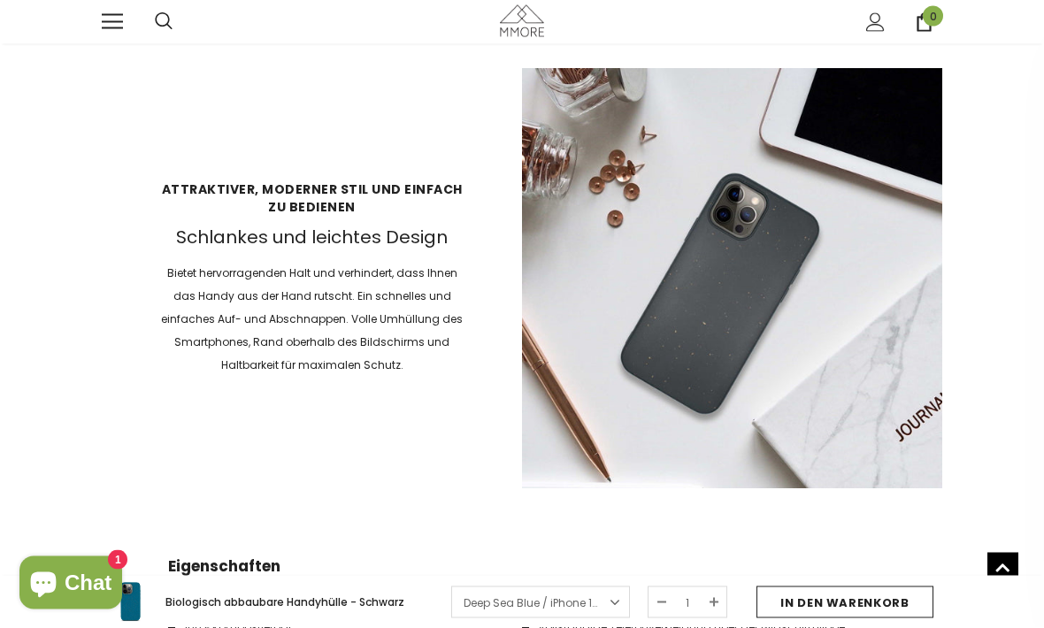
scroll to position [2737, 0]
click at [839, 618] on input "in den warenkorb" at bounding box center [844, 603] width 177 height 32
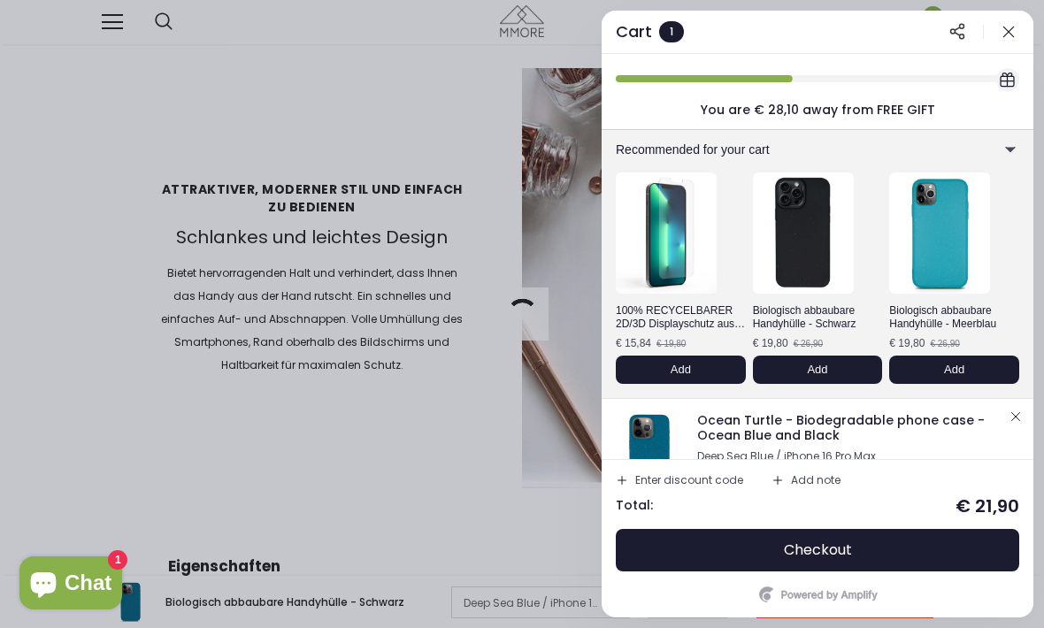
scroll to position [31, 0]
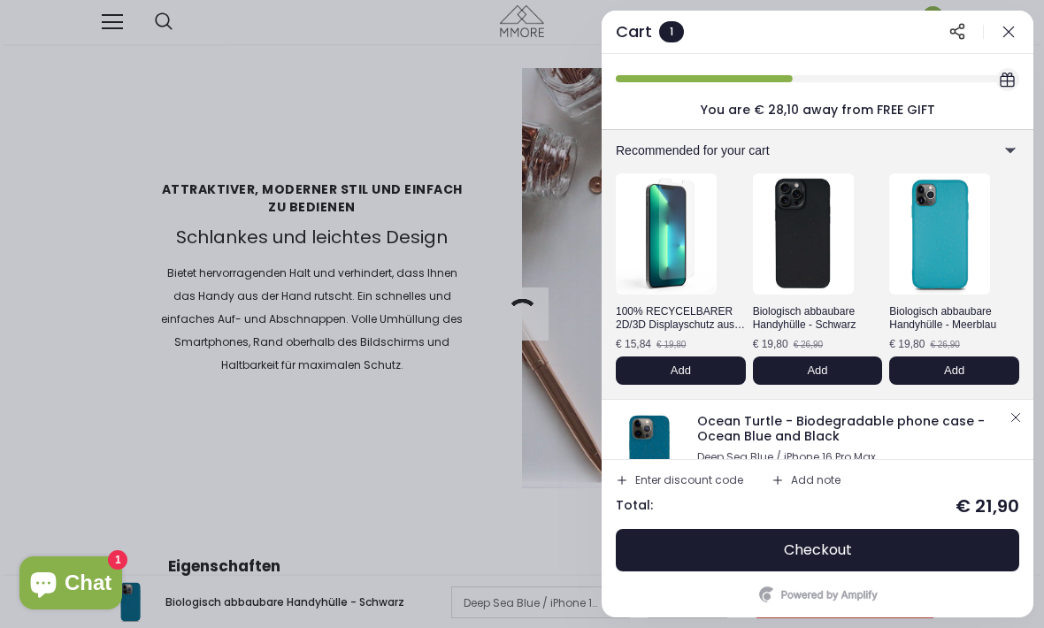
click at [856, 454] on div "Deep Sea Blue / iPhone 16 Pro Max" at bounding box center [851, 457] width 308 height 12
click at [840, 427] on span "Ocean Turtle - Biodegradable phone case - Ocean Blue and Black" at bounding box center [841, 428] width 288 height 33
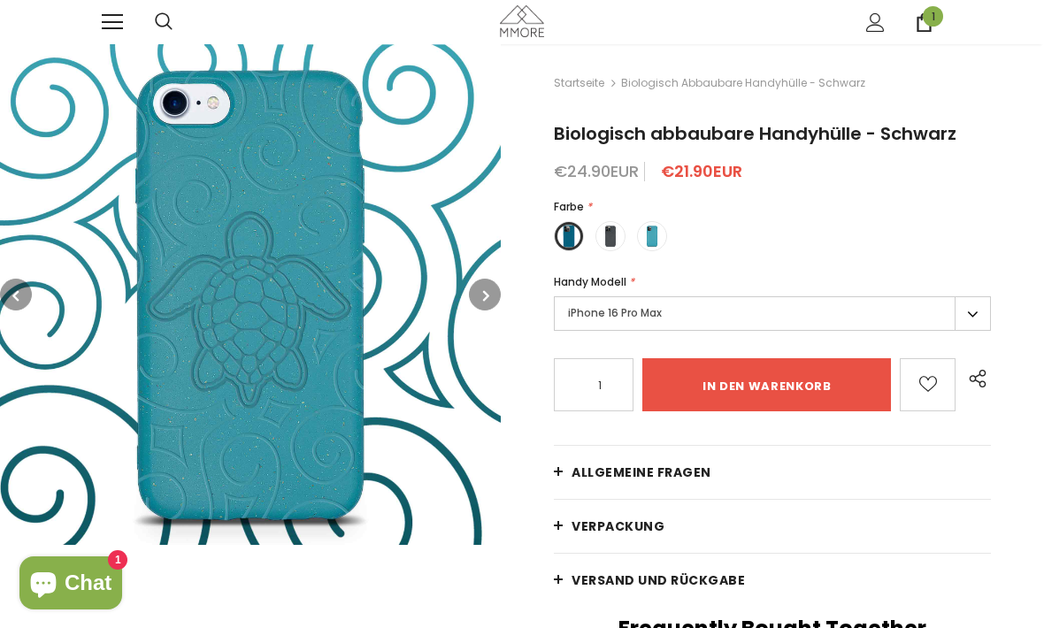
click at [616, 320] on label "iPhone 16 Pro Max" at bounding box center [772, 313] width 437 height 35
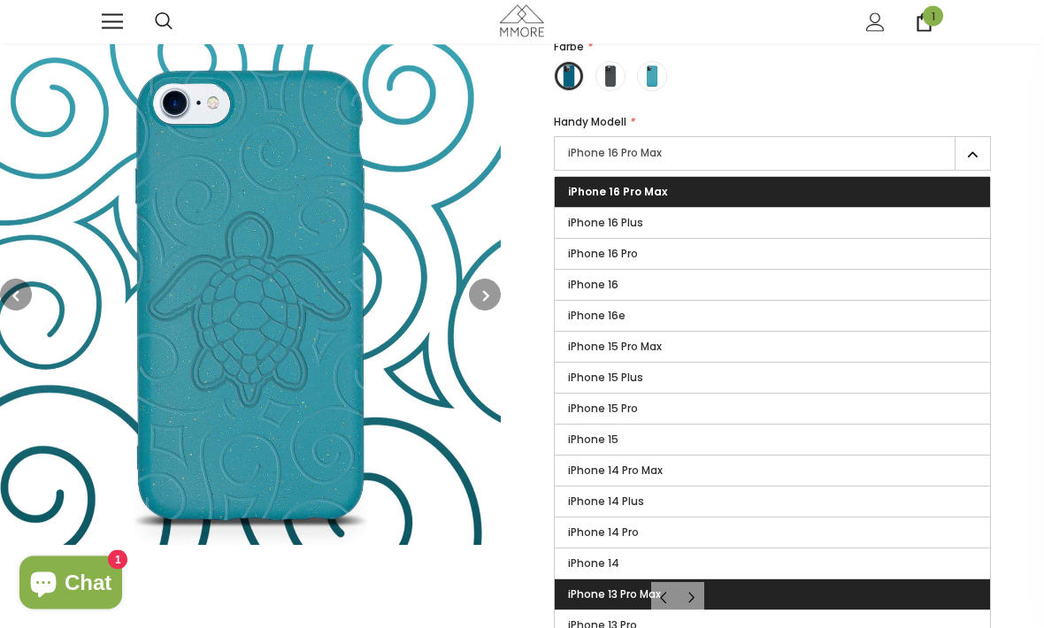
scroll to position [164, 0]
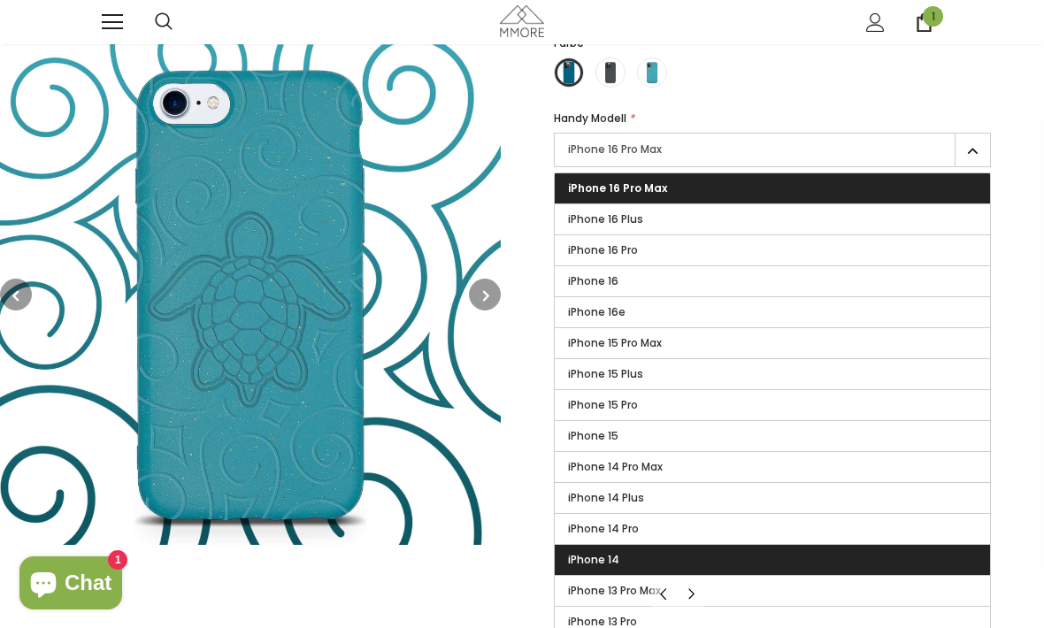
click at [625, 570] on label "iPhone 14" at bounding box center [772, 560] width 435 height 30
click at [0, 0] on input "iPhone 14" at bounding box center [0, 0] width 0 height 0
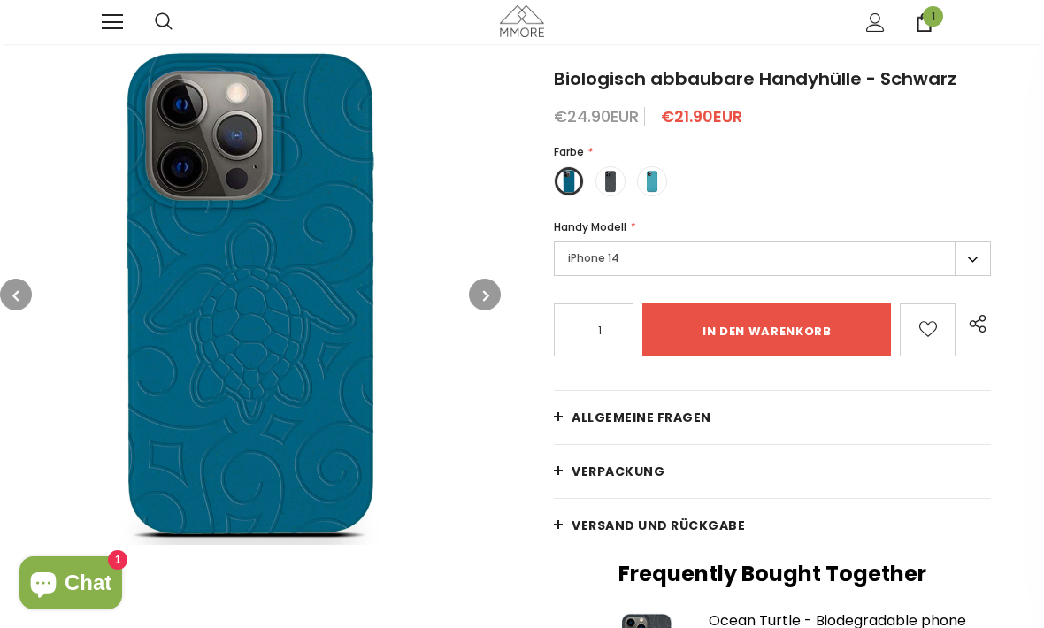
scroll to position [57, 0]
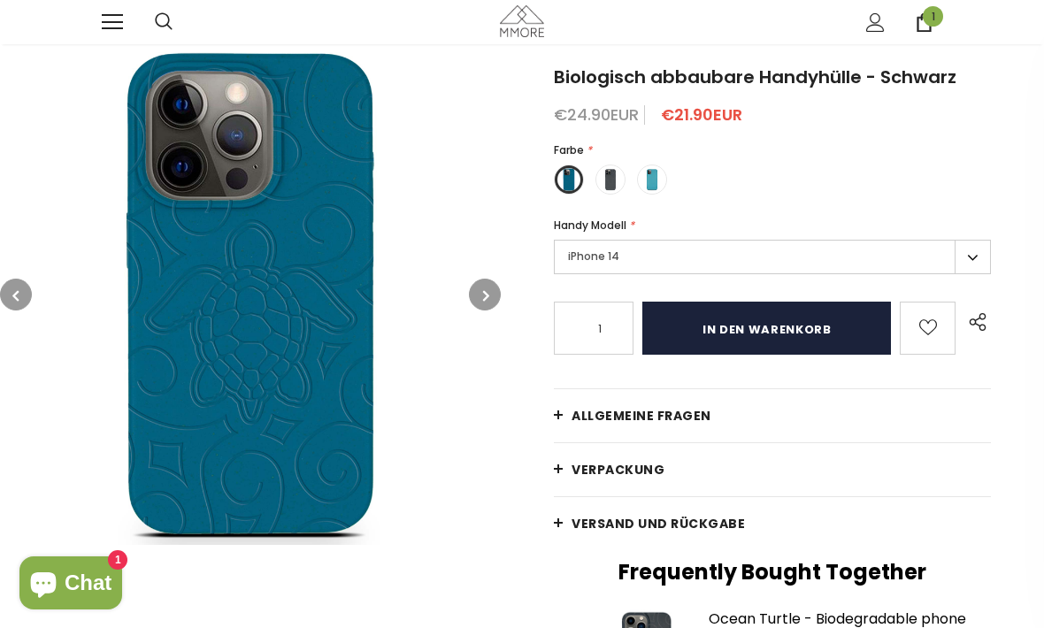
click at [699, 341] on input "in den warenkorb" at bounding box center [766, 328] width 249 height 53
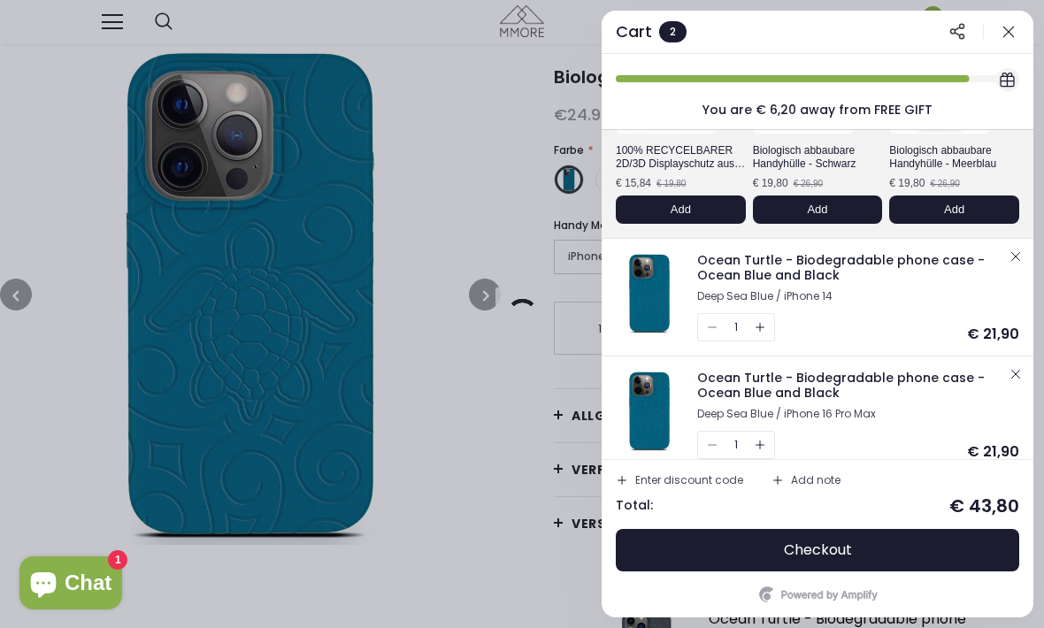
scroll to position [205, 0]
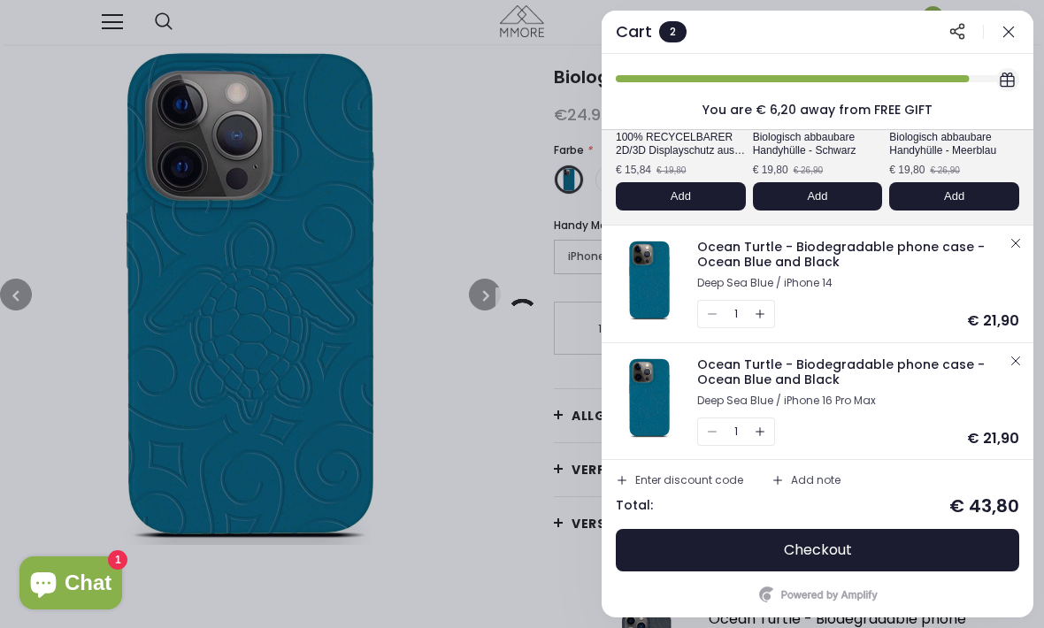
click at [712, 431] on div "1" at bounding box center [736, 432] width 78 height 28
click at [709, 431] on div "1" at bounding box center [736, 432] width 78 height 28
click at [1011, 359] on icon "button" at bounding box center [1016, 361] width 14 height 14
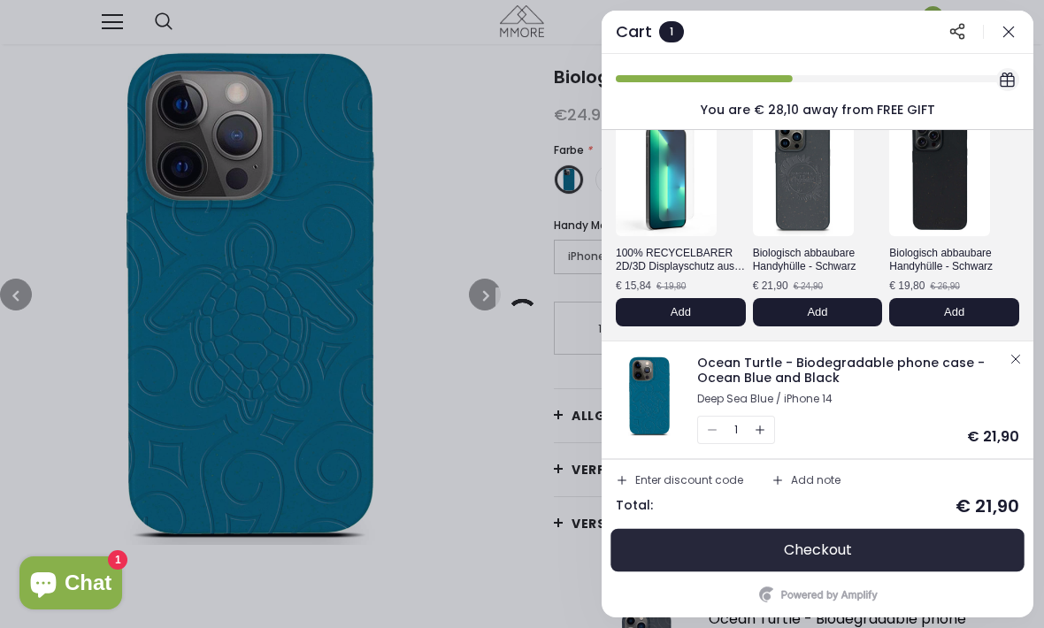
scroll to position [89, 0]
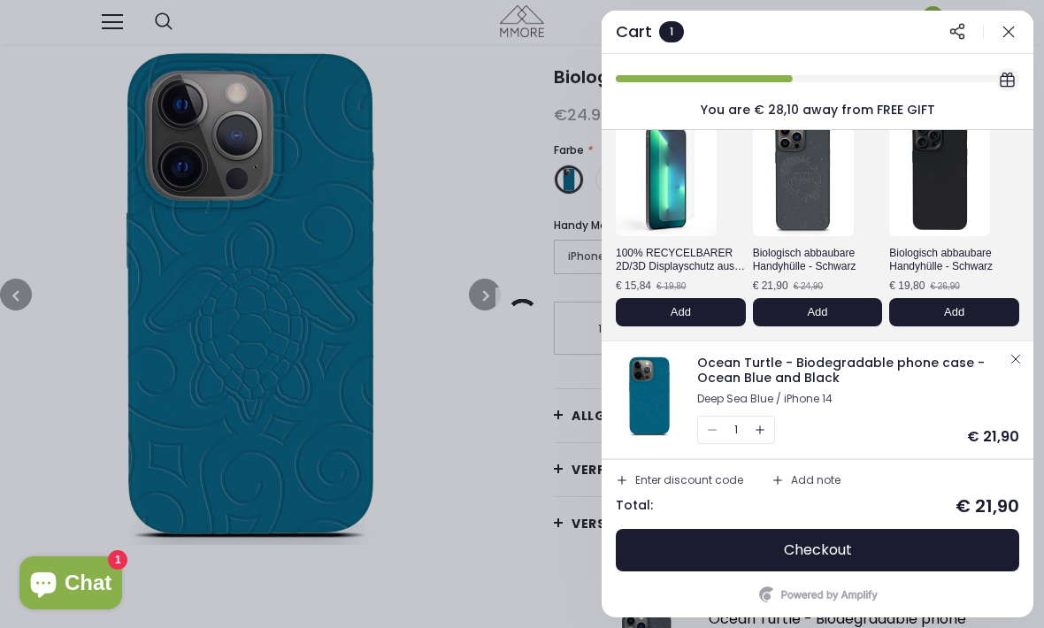
click at [832, 559] on button "Checkout" at bounding box center [817, 550] width 403 height 42
